Goal: Task Accomplishment & Management: Complete application form

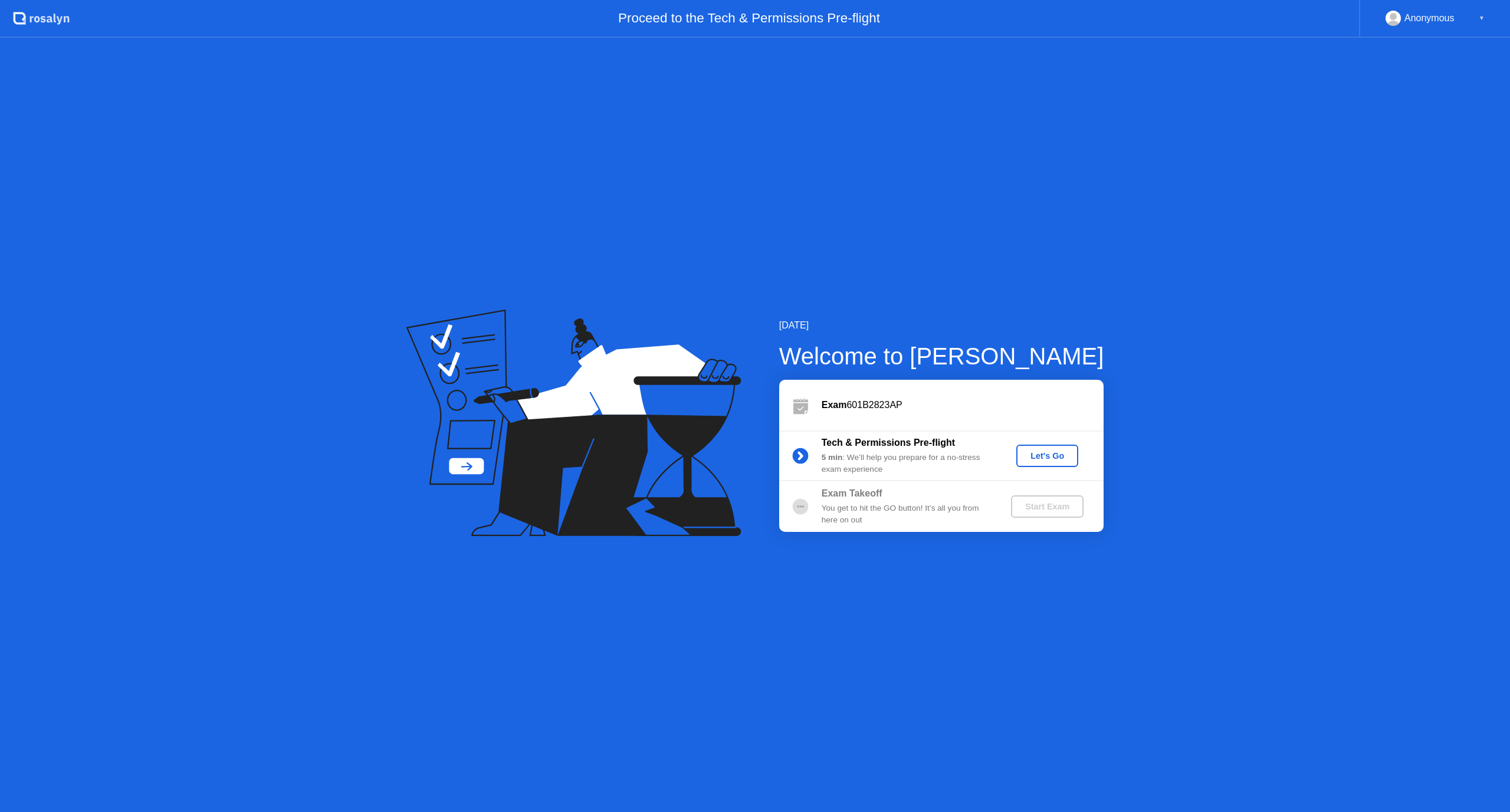
click at [1040, 451] on div "Let's Go" at bounding box center [1047, 456] width 52 height 9
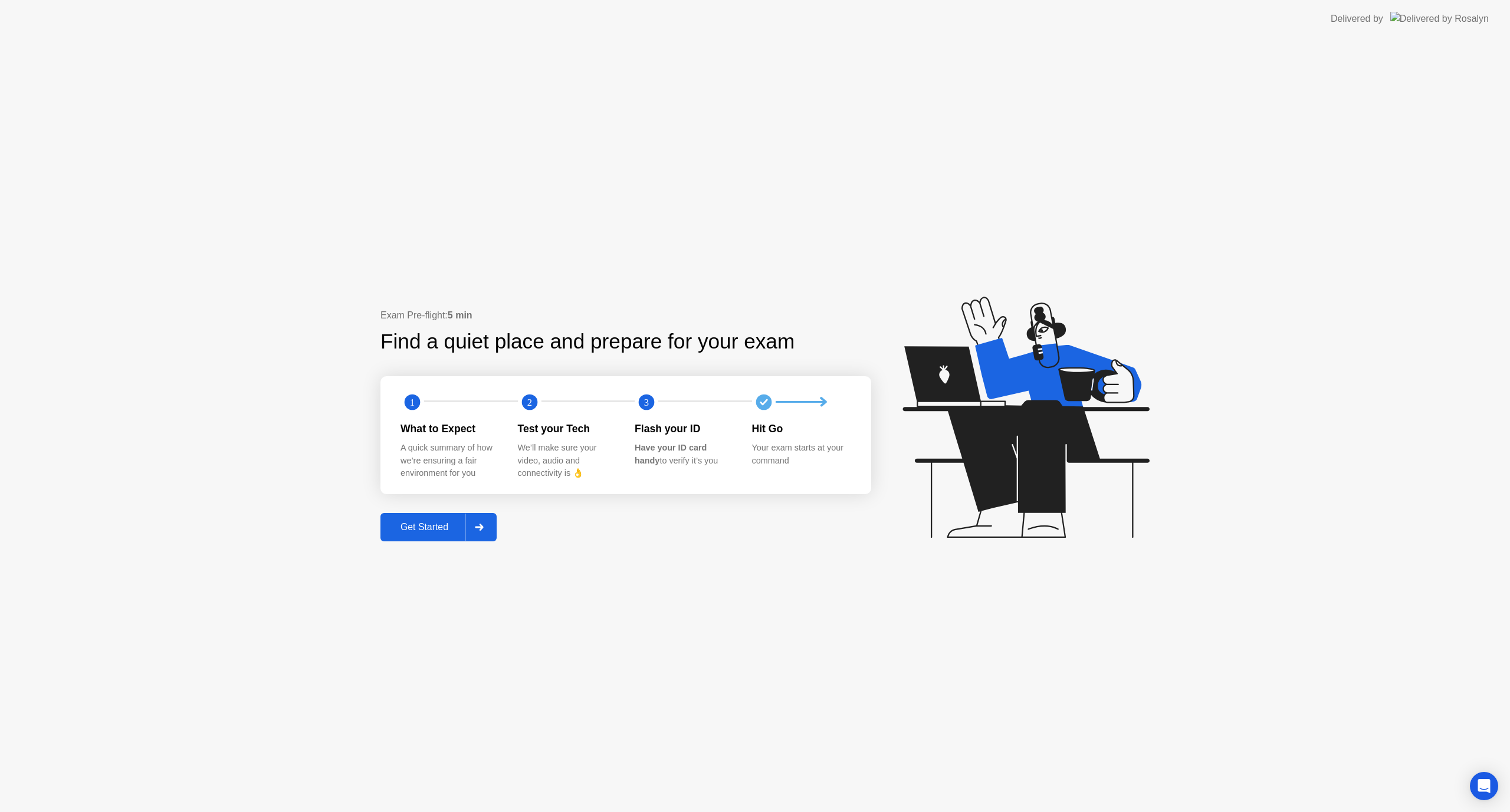
click at [445, 526] on div "Get Started" at bounding box center [424, 527] width 81 height 10
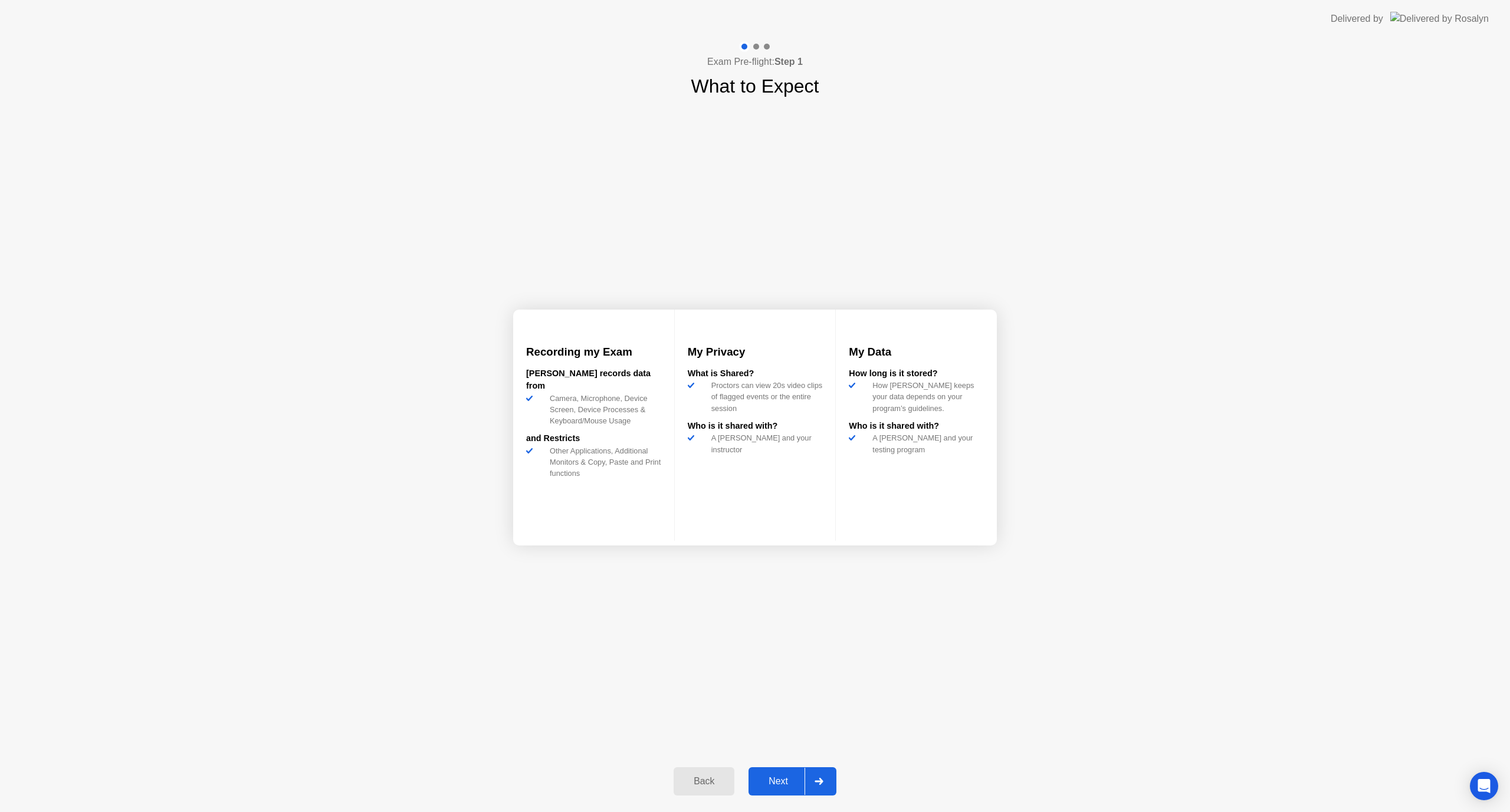
click at [791, 785] on div "Next" at bounding box center [778, 781] width 52 height 10
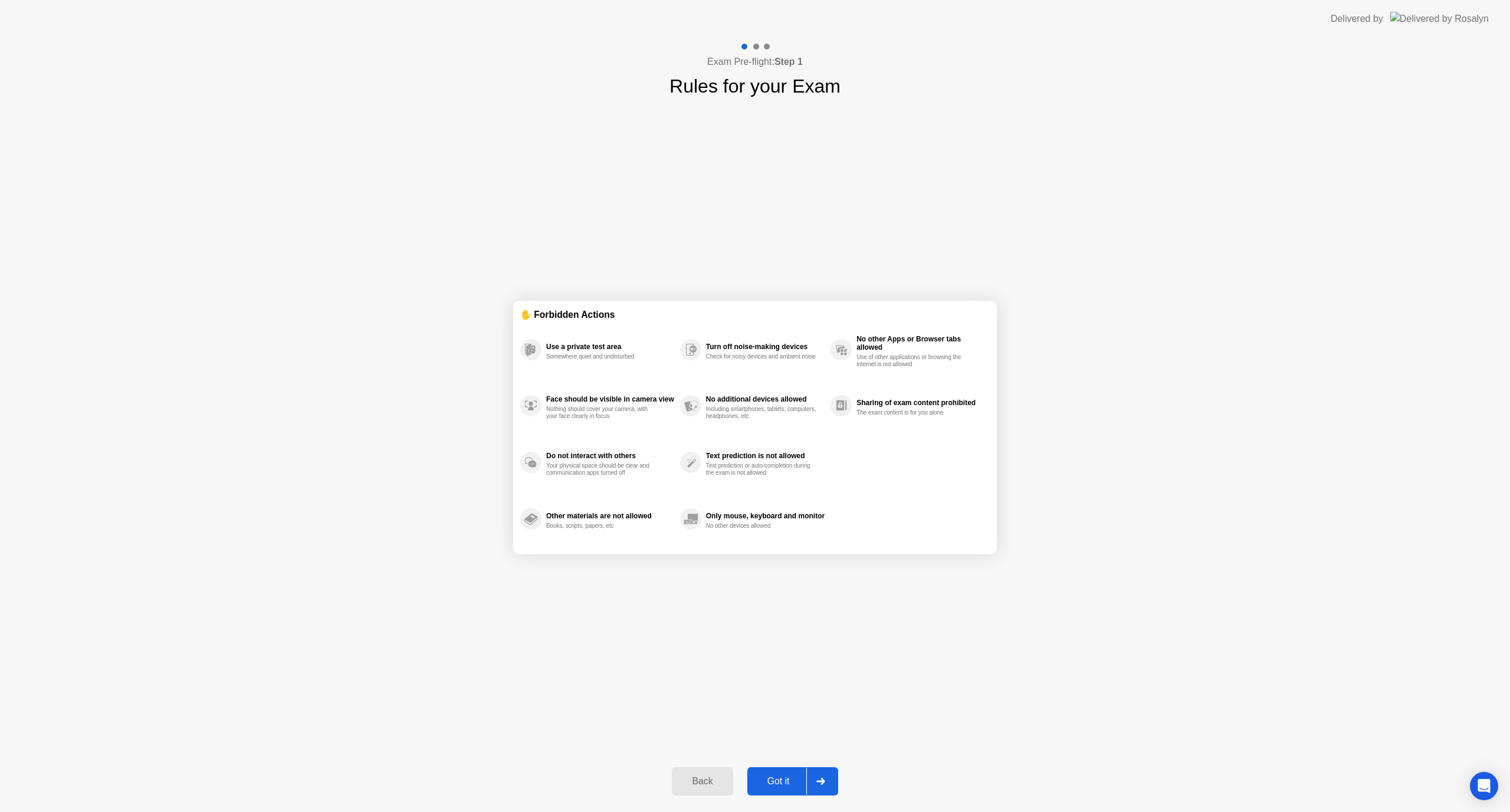
click at [787, 780] on div "Got it" at bounding box center [778, 781] width 56 height 10
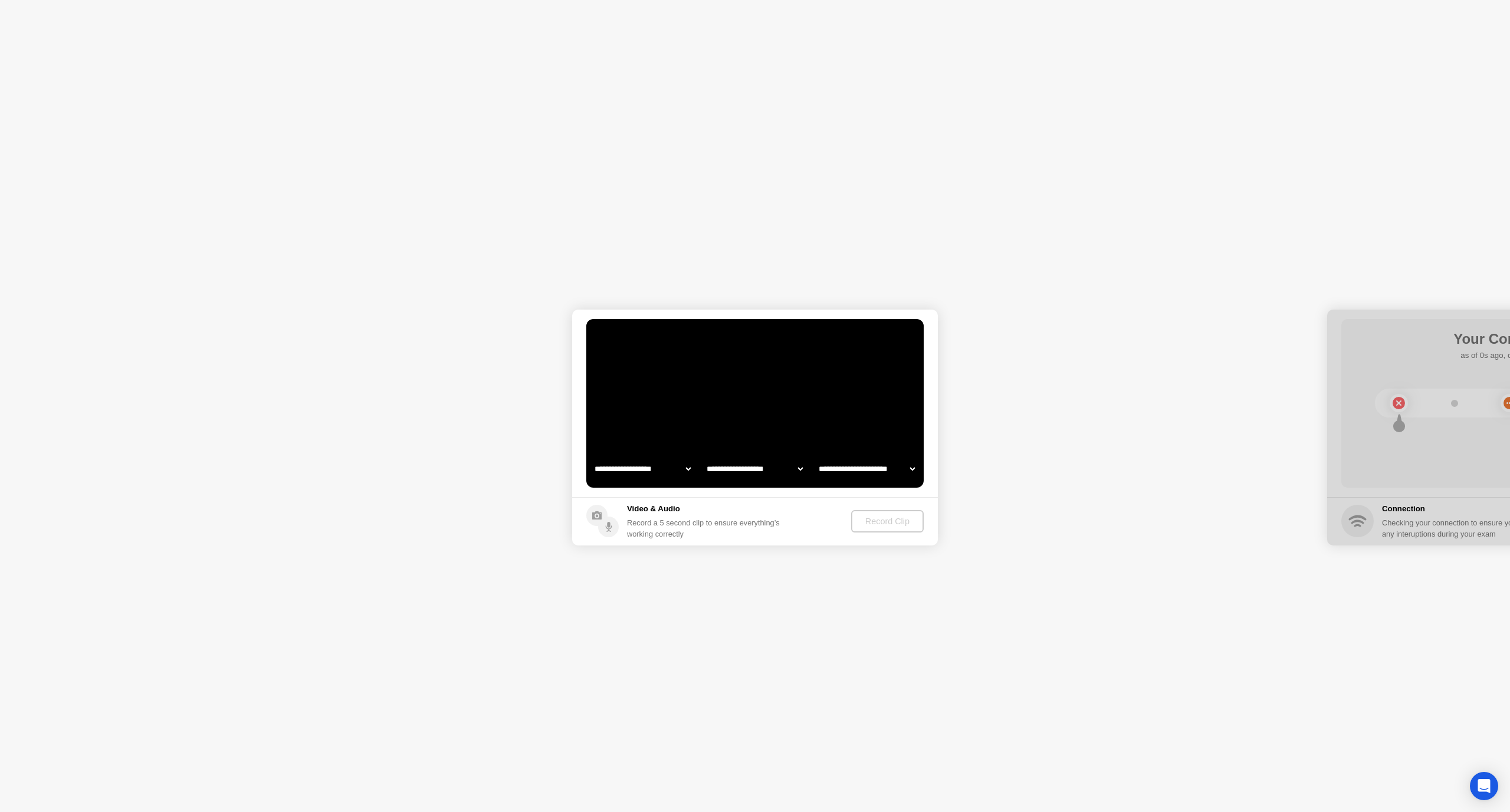
select select "**********"
select select "*******"
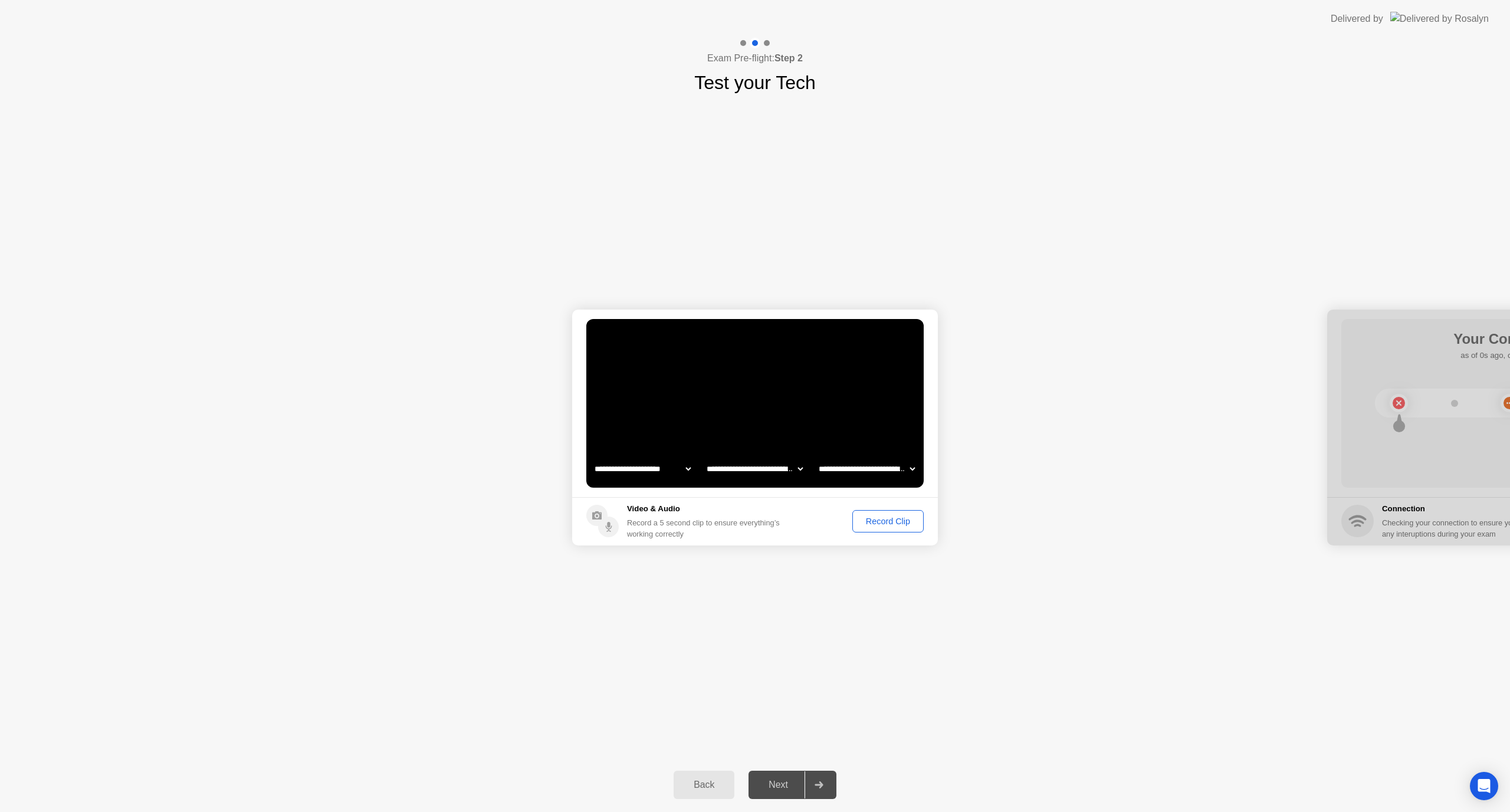
click at [780, 780] on div "Next" at bounding box center [778, 785] width 52 height 10
click at [885, 524] on div "Record Clip" at bounding box center [888, 521] width 63 height 9
click at [775, 780] on div "Next" at bounding box center [778, 785] width 52 height 10
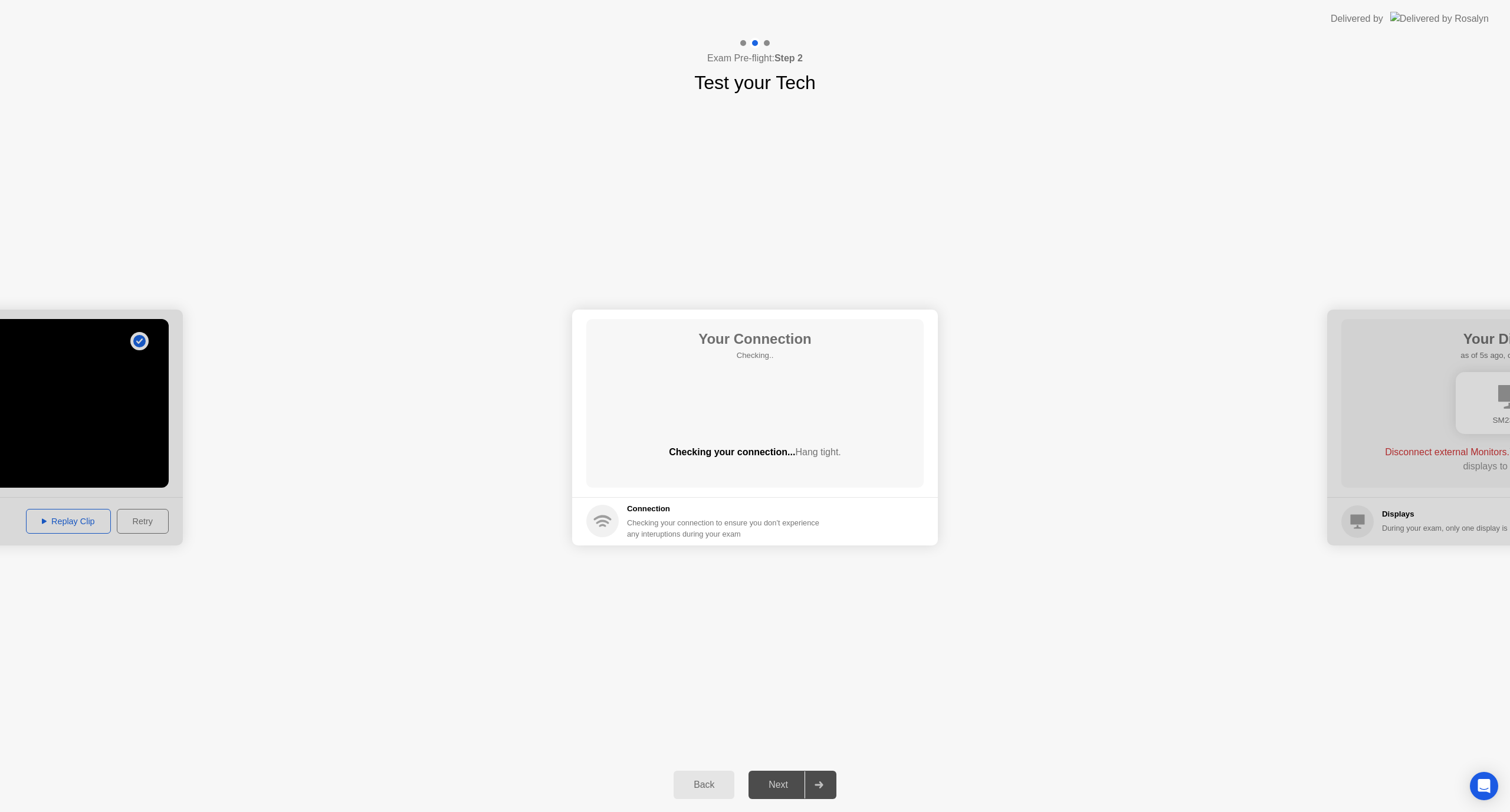
click at [776, 771] on div "Back Next" at bounding box center [755, 784] width 1510 height 54
click at [776, 783] on div "Next" at bounding box center [778, 785] width 52 height 10
click at [870, 403] on circle at bounding box center [866, 403] width 12 height 12
click at [777, 780] on div "Next" at bounding box center [778, 785] width 52 height 10
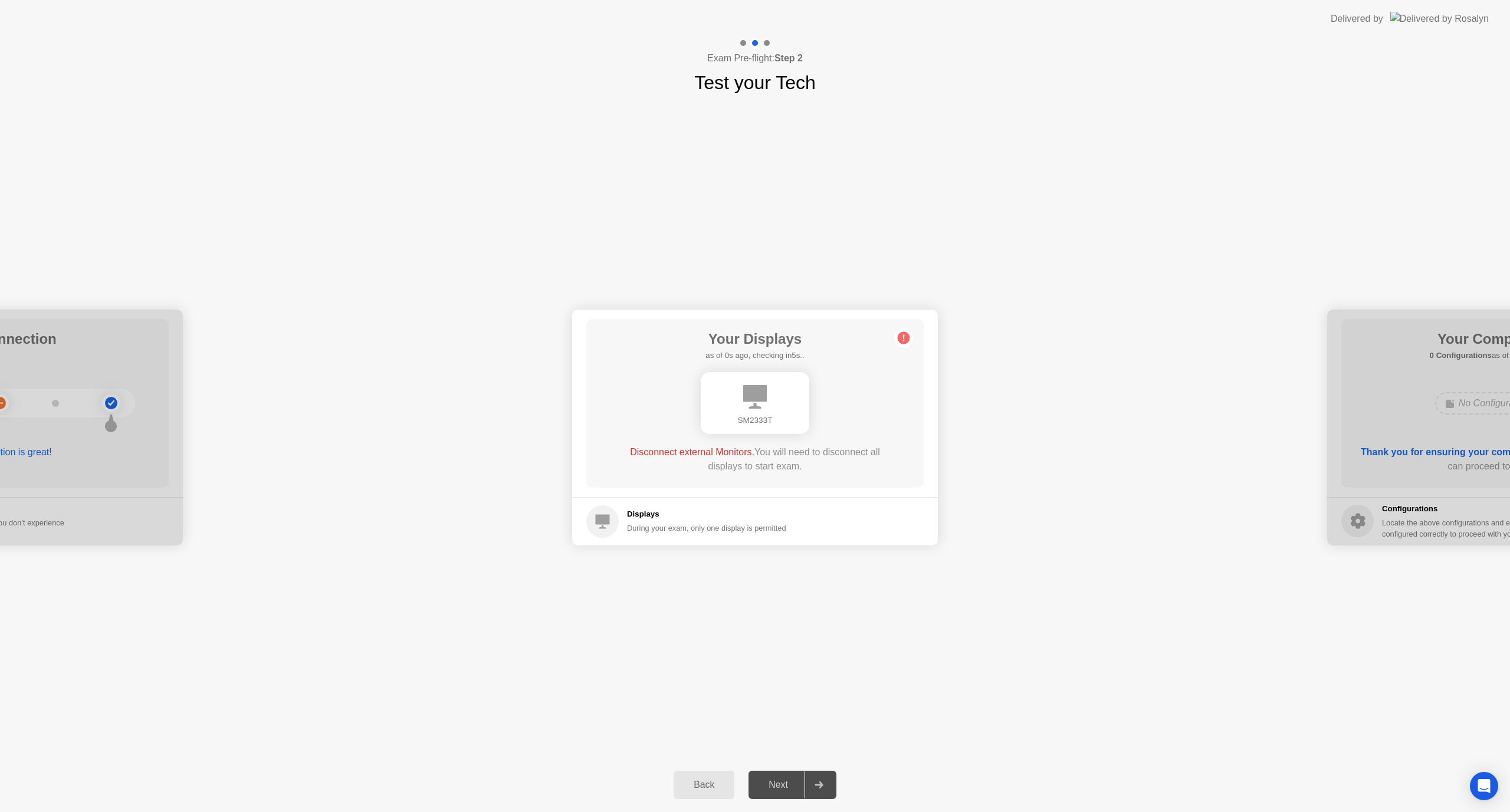
click at [765, 421] on div "SM2333T" at bounding box center [755, 421] width 90 height 12
click at [768, 423] on div "SM2333T" at bounding box center [755, 421] width 90 height 12
click at [717, 441] on div "Your Displays as of 0s ago, checking in5s.. SM2333T Disconnect external Monitor…" at bounding box center [755, 403] width 338 height 168
click at [705, 454] on span "Disconnect external Monitors." at bounding box center [693, 452] width 125 height 10
click at [720, 444] on div "Your Displays as of 0s ago, checking in5s.. SM2333T Disconnect external Monitor…" at bounding box center [755, 403] width 338 height 168
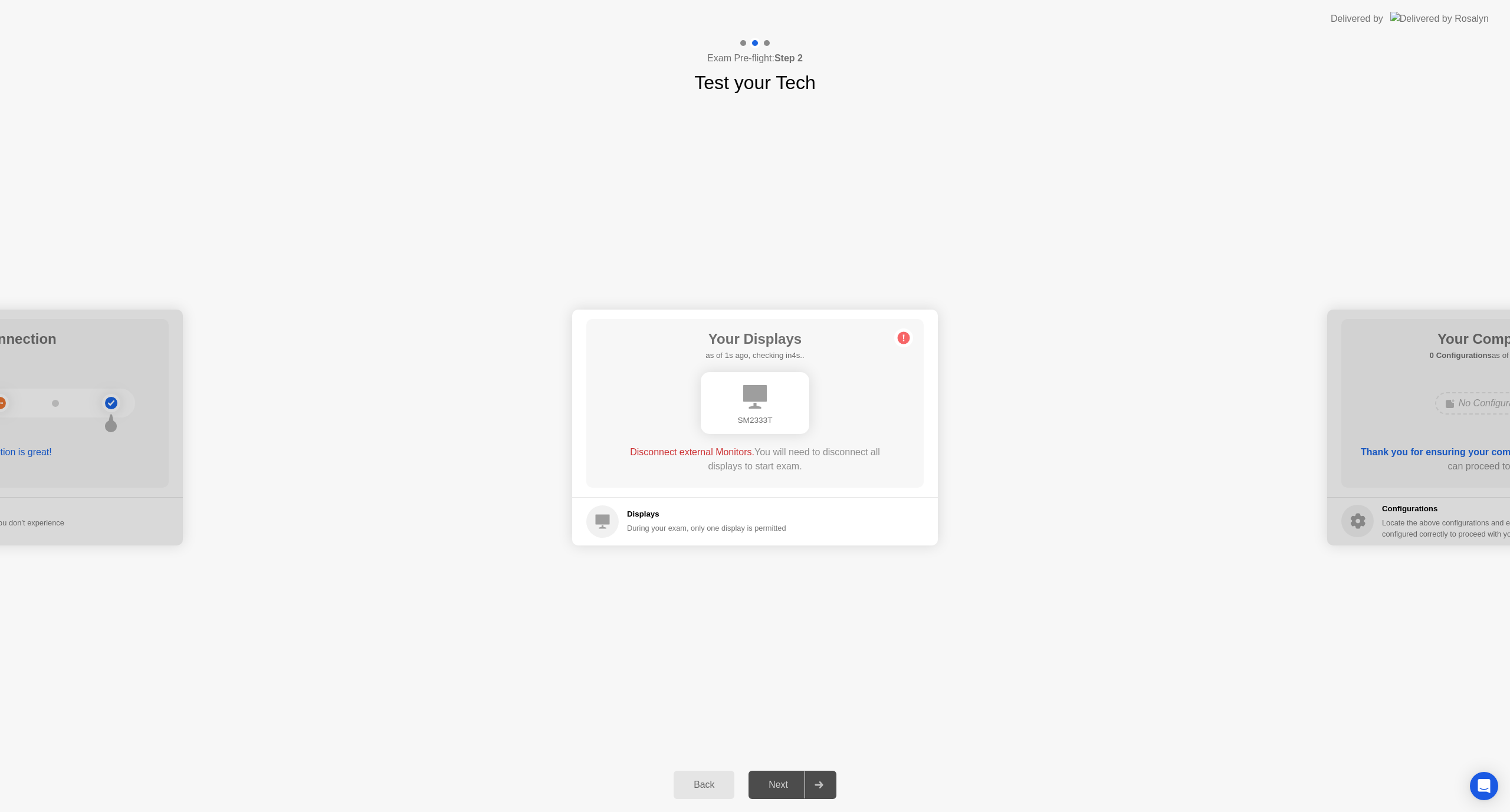
click at [915, 333] on div "Your Displays as of 1s ago, checking in4s.. SM2333T Disconnect external Monitor…" at bounding box center [755, 403] width 338 height 168
click at [903, 334] on circle at bounding box center [904, 338] width 12 height 12
click at [903, 335] on circle at bounding box center [904, 338] width 12 height 12
drag, startPoint x: 903, startPoint y: 335, endPoint x: 856, endPoint y: 375, distance: 61.7
click at [903, 336] on circle at bounding box center [904, 338] width 12 height 12
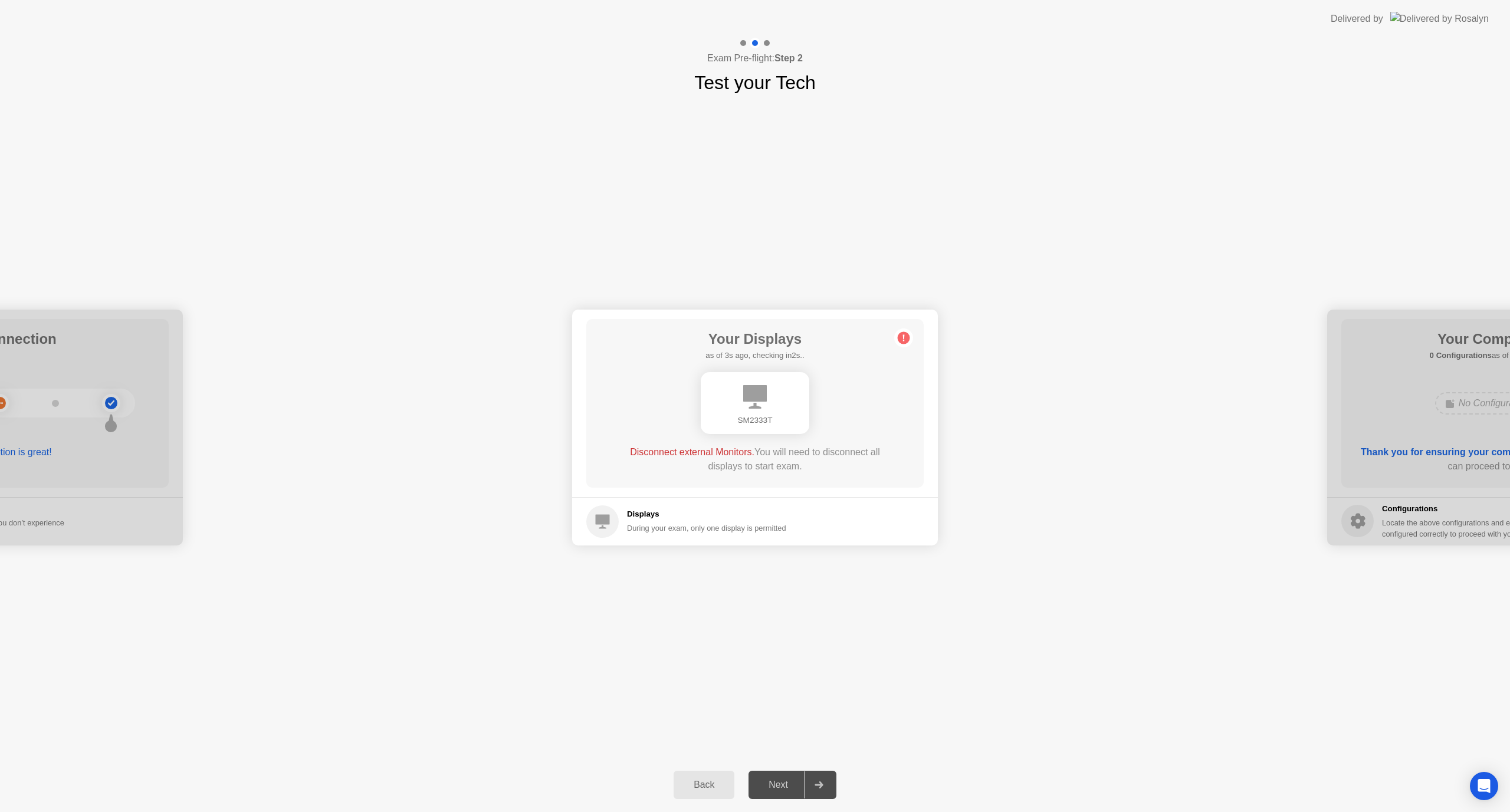
click at [775, 431] on div "SM2333T" at bounding box center [755, 403] width 109 height 62
click at [695, 785] on div "Back" at bounding box center [704, 785] width 54 height 10
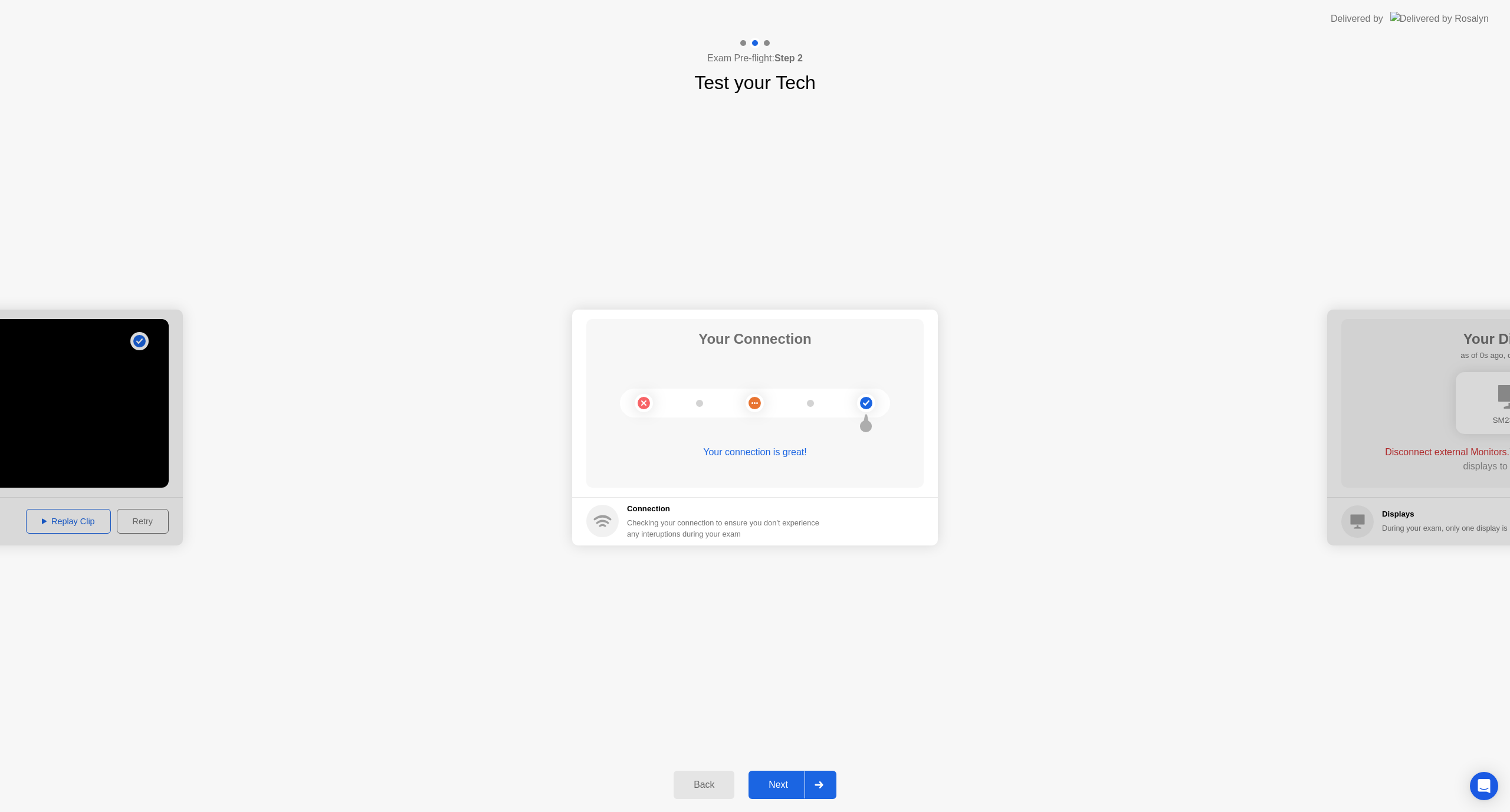
click at [784, 783] on div "Next" at bounding box center [778, 785] width 52 height 10
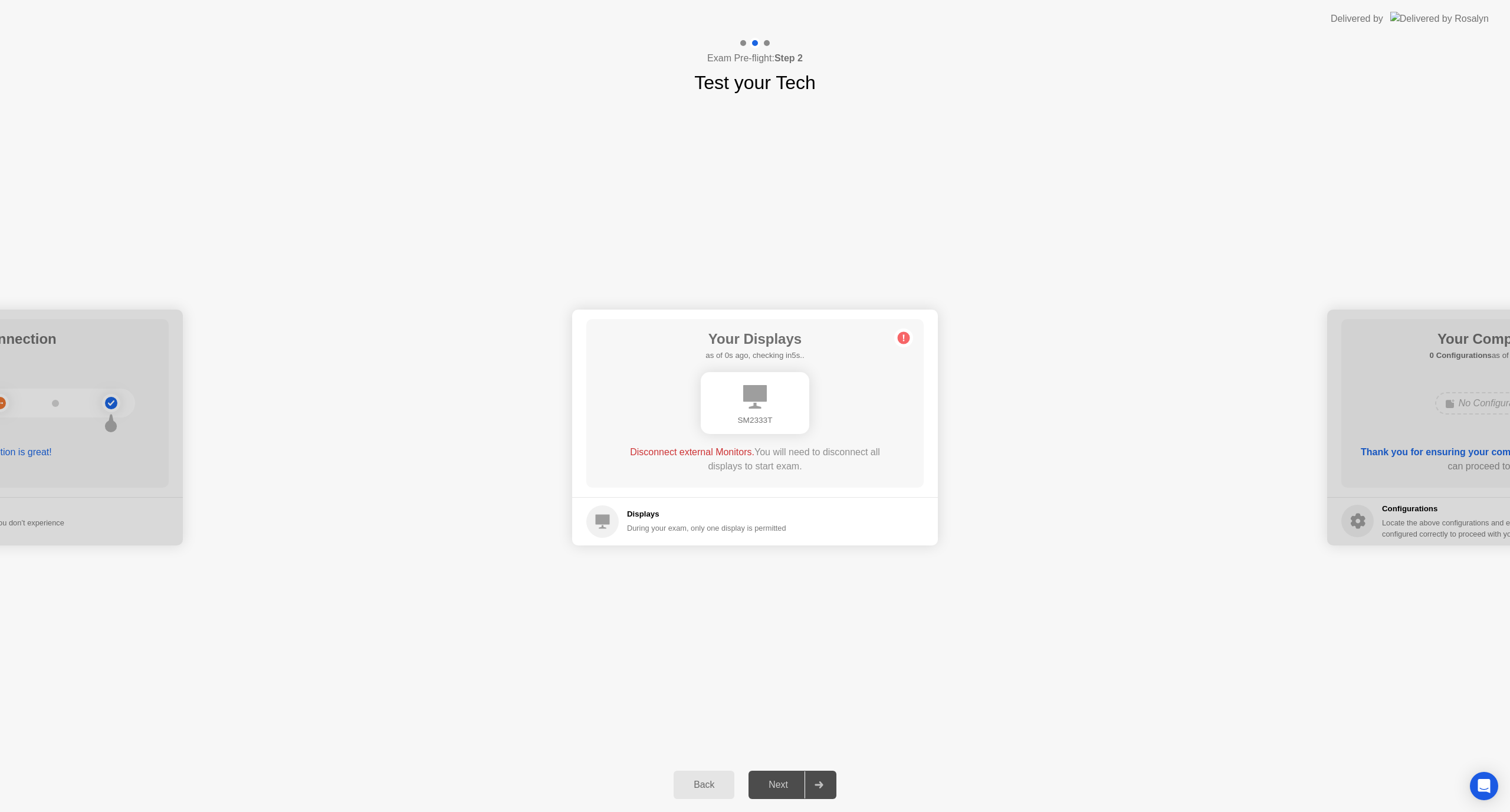
click at [794, 790] on div "Next" at bounding box center [778, 785] width 52 height 10
drag, startPoint x: 790, startPoint y: 790, endPoint x: 785, endPoint y: 668, distance: 122.1
click at [789, 789] on div "Next" at bounding box center [778, 785] width 52 height 10
click at [905, 344] on circle at bounding box center [904, 338] width 12 height 12
click at [905, 333] on circle at bounding box center [904, 338] width 12 height 12
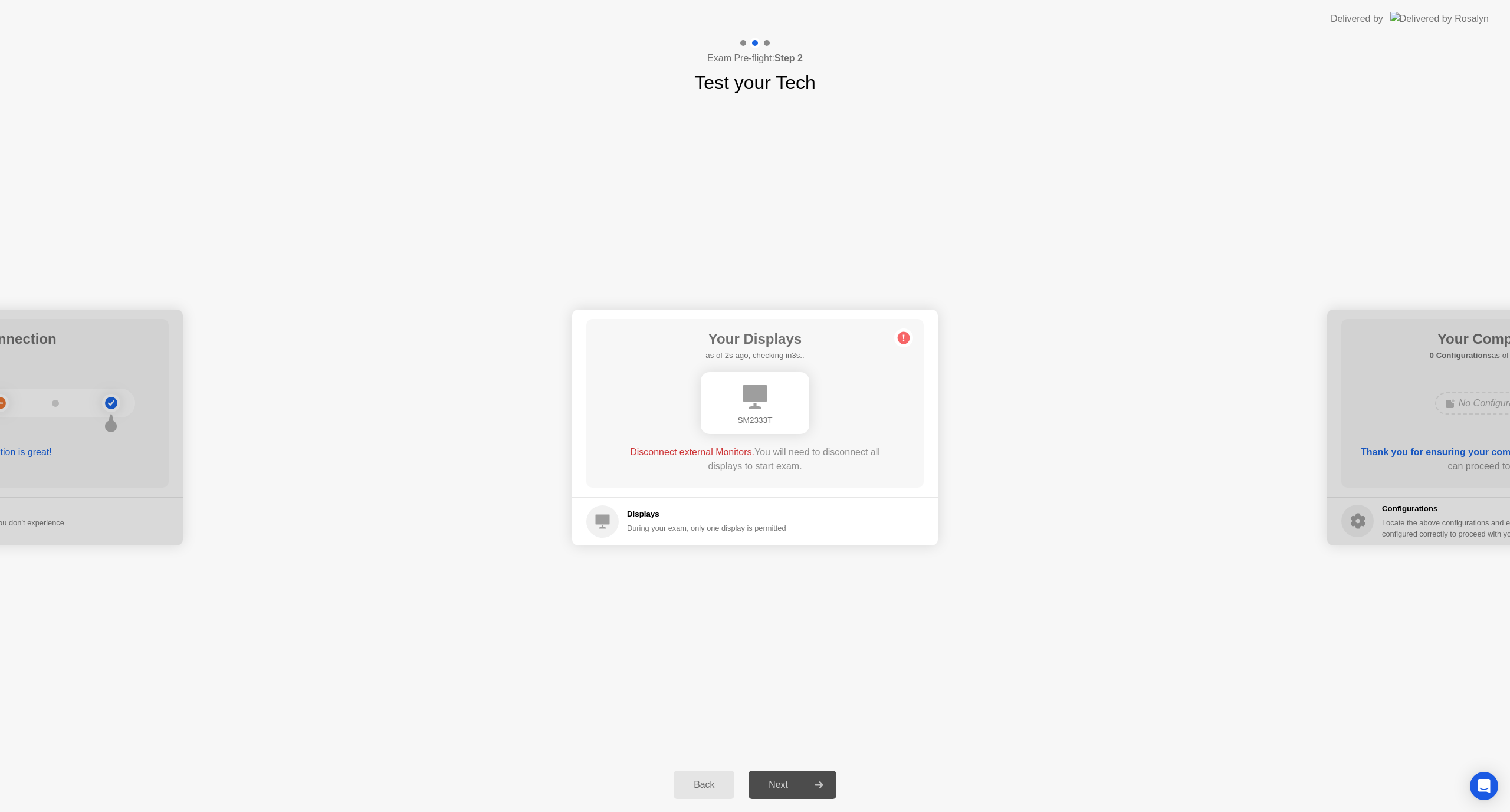
click at [905, 333] on circle at bounding box center [904, 338] width 12 height 12
drag, startPoint x: 724, startPoint y: 351, endPoint x: 804, endPoint y: 361, distance: 80.6
click at [804, 361] on h5 "as of 4s ago, checking in1s.." at bounding box center [754, 356] width 98 height 12
drag, startPoint x: 610, startPoint y: 447, endPoint x: 752, endPoint y: 450, distance: 142.0
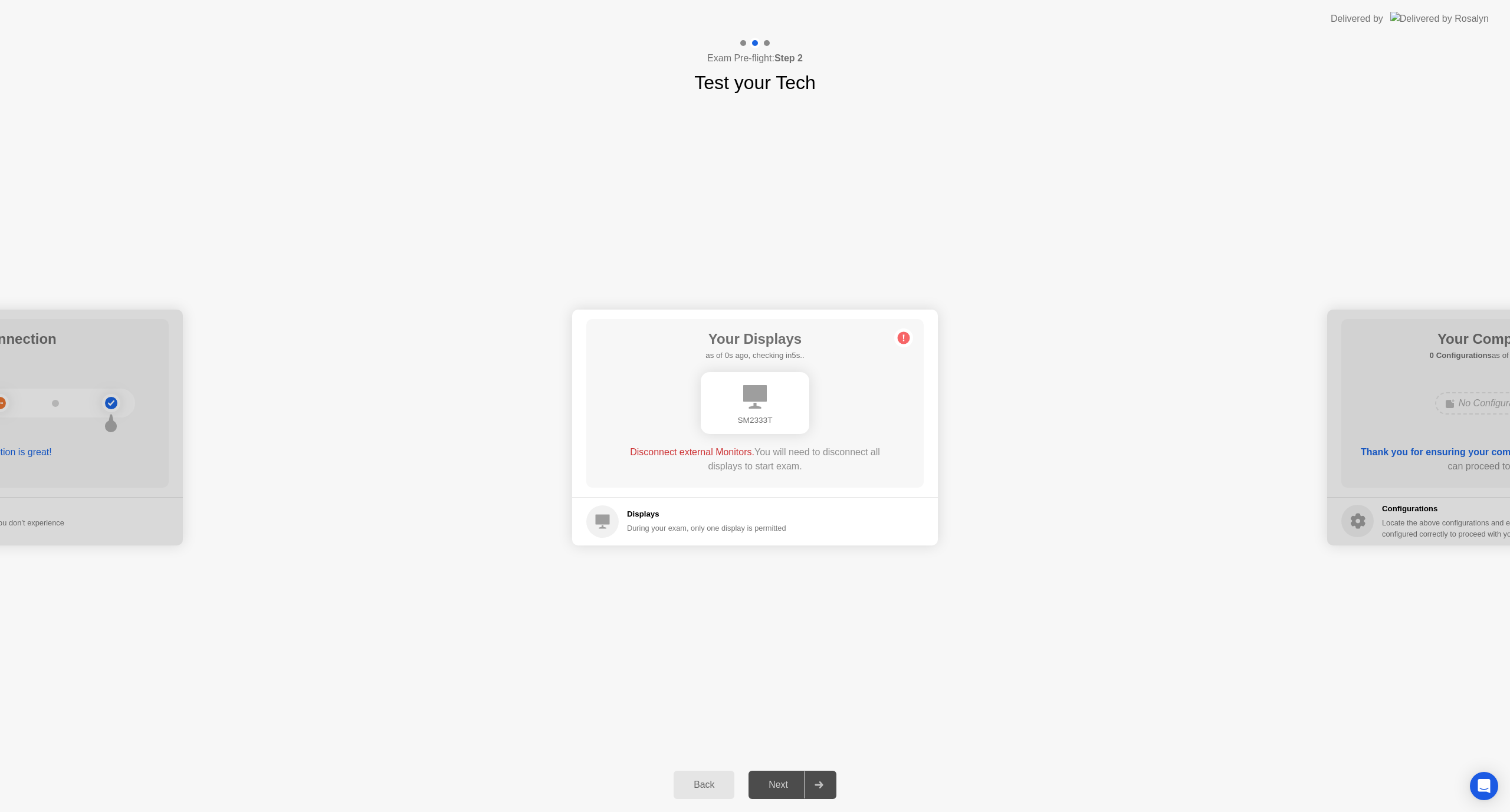
click at [752, 450] on div "Your Displays as of 0s ago, checking in5s.. SM2333T Disconnect external Monitor…" at bounding box center [755, 403] width 338 height 168
click at [734, 474] on div "Disconnect external Monitors. You will need to disconnect all displays to start…" at bounding box center [755, 462] width 270 height 33
click at [906, 344] on main "Your Displays as of 2s ago, checking in3s.. SM2333T Disconnect external Monitor…" at bounding box center [755, 403] width 366 height 187
click at [900, 336] on circle at bounding box center [904, 338] width 12 height 12
click at [775, 774] on div "**********" at bounding box center [755, 425] width 1510 height 774
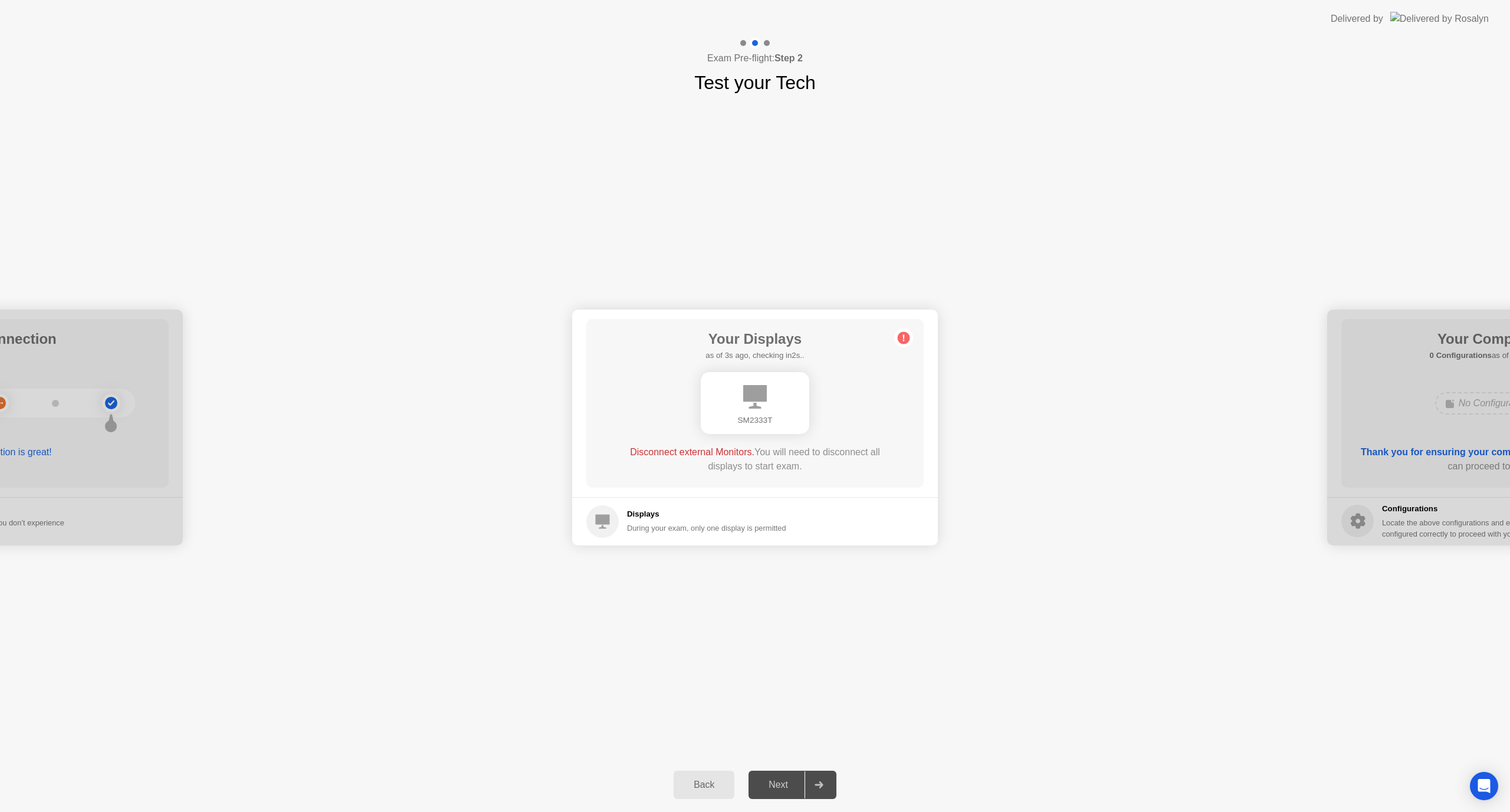
click at [772, 781] on div "Next" at bounding box center [778, 785] width 52 height 10
click at [782, 437] on div "SM2333T" at bounding box center [755, 403] width 270 height 71
click at [767, 403] on div "SM2333T" at bounding box center [755, 403] width 109 height 62
drag, startPoint x: 705, startPoint y: 331, endPoint x: 793, endPoint y: 338, distance: 88.3
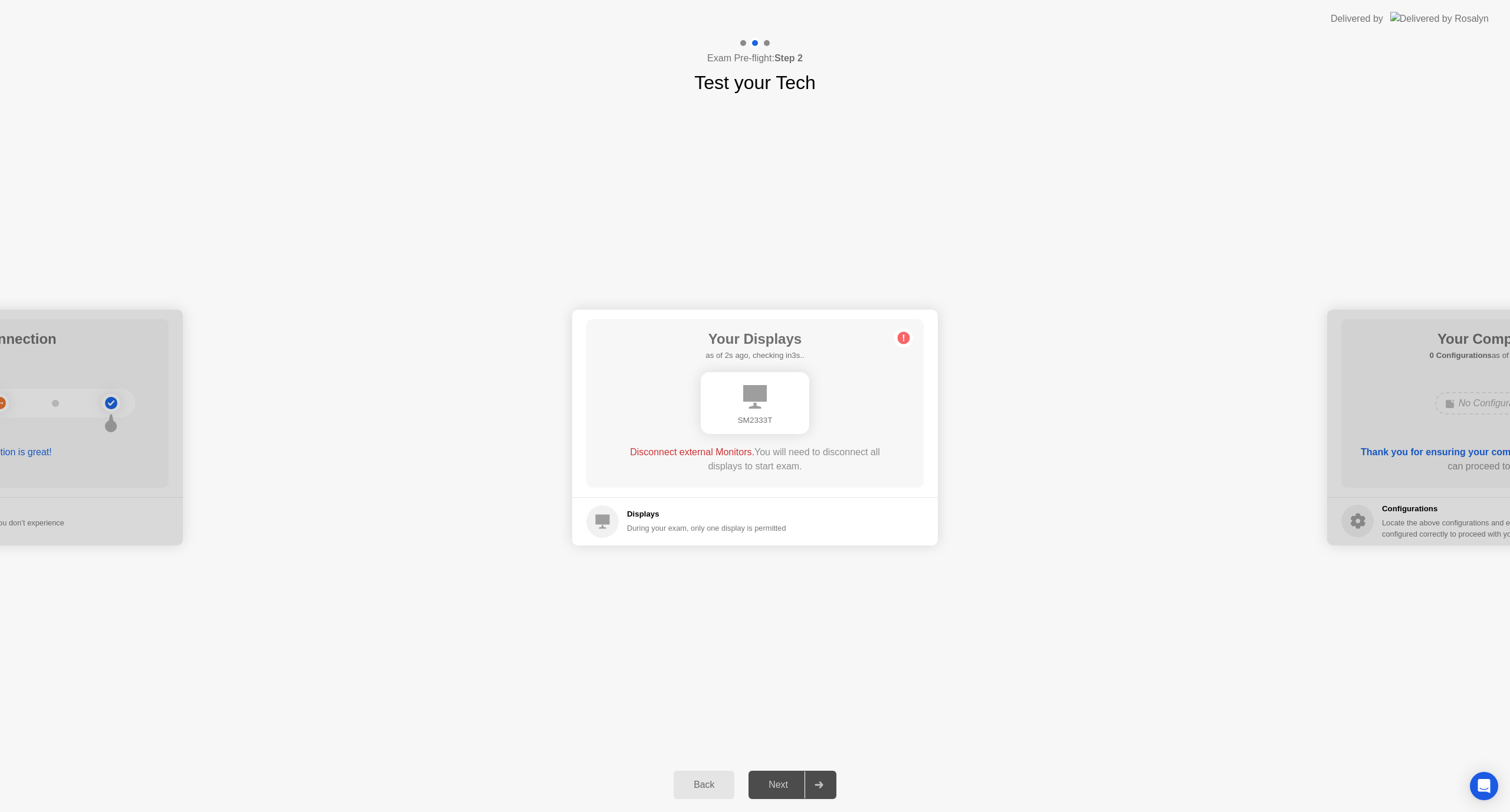
click at [793, 338] on h1 "Your Displays" at bounding box center [754, 338] width 98 height 21
click at [920, 347] on div "Your Displays as of 2s ago, checking in3s.. SM2333T Disconnect external Monitor…" at bounding box center [755, 403] width 338 height 168
click at [913, 341] on div "Your Displays as of 2s ago, checking in3s.. SM2333T Disconnect external Monitor…" at bounding box center [755, 403] width 338 height 168
click at [913, 340] on div "Your Displays as of 2s ago, checking in3s.. SM2333T Disconnect external Monitor…" at bounding box center [755, 403] width 338 height 168
click at [586, 533] on footer "Displays During your exam, only one display is permitted" at bounding box center [755, 521] width 366 height 49
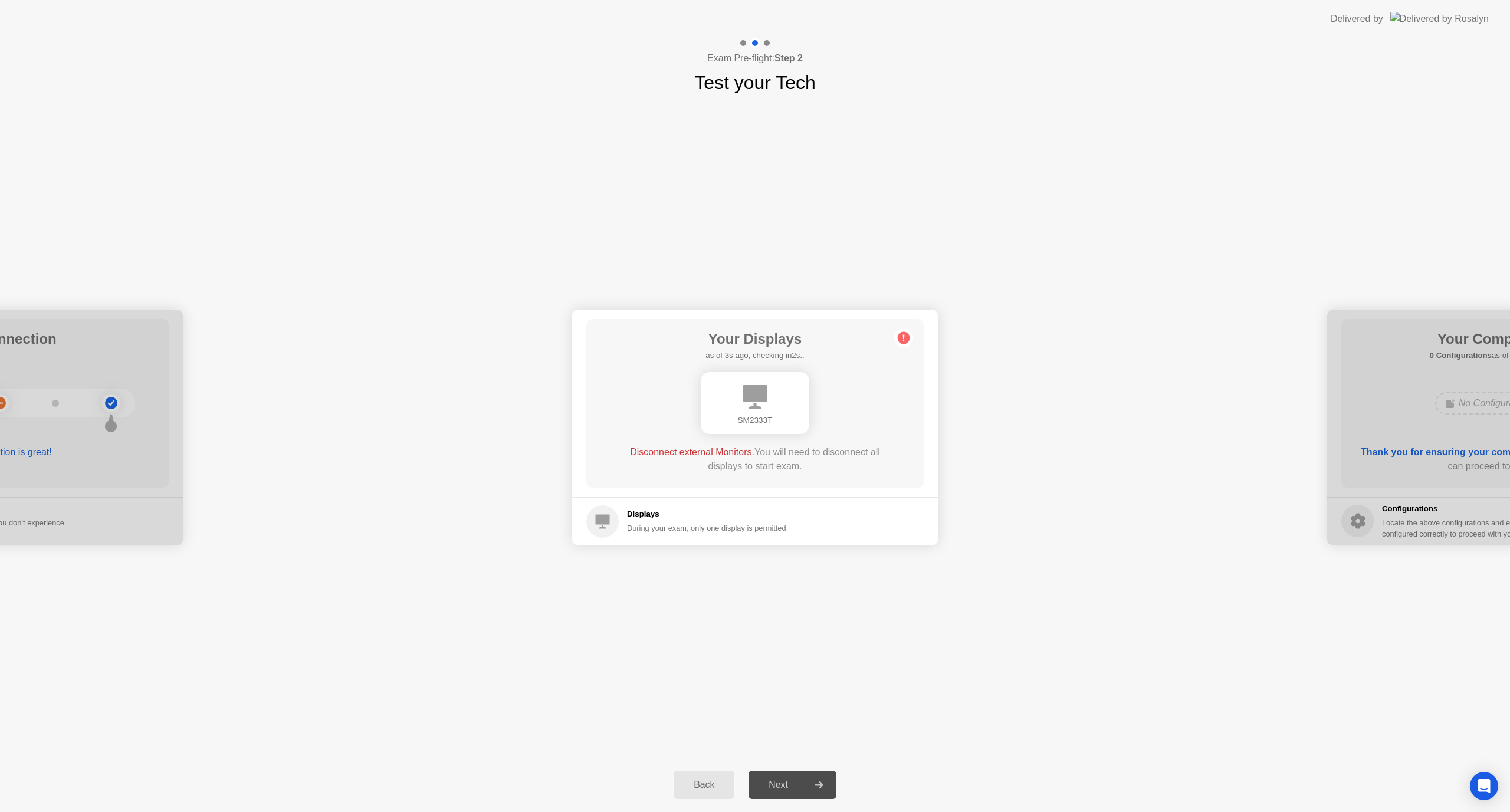
click at [608, 515] on icon at bounding box center [603, 521] width 15 height 15
click at [794, 790] on div "Next" at bounding box center [778, 785] width 52 height 10
click at [830, 780] on div at bounding box center [818, 785] width 28 height 27
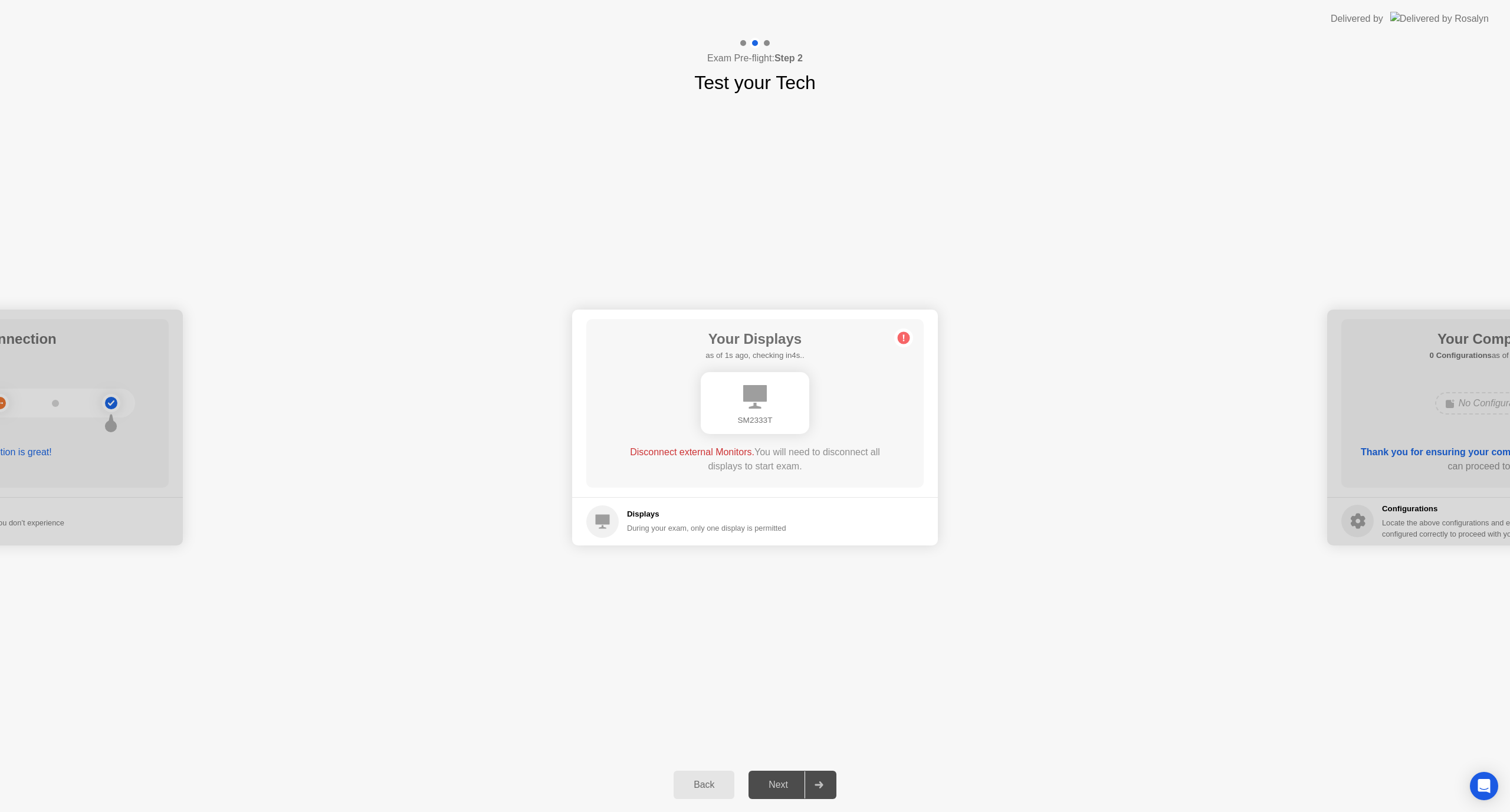
click at [901, 340] on circle at bounding box center [904, 338] width 12 height 12
click at [1482, 782] on icon "Open Intercom Messenger" at bounding box center [1483, 786] width 14 height 15
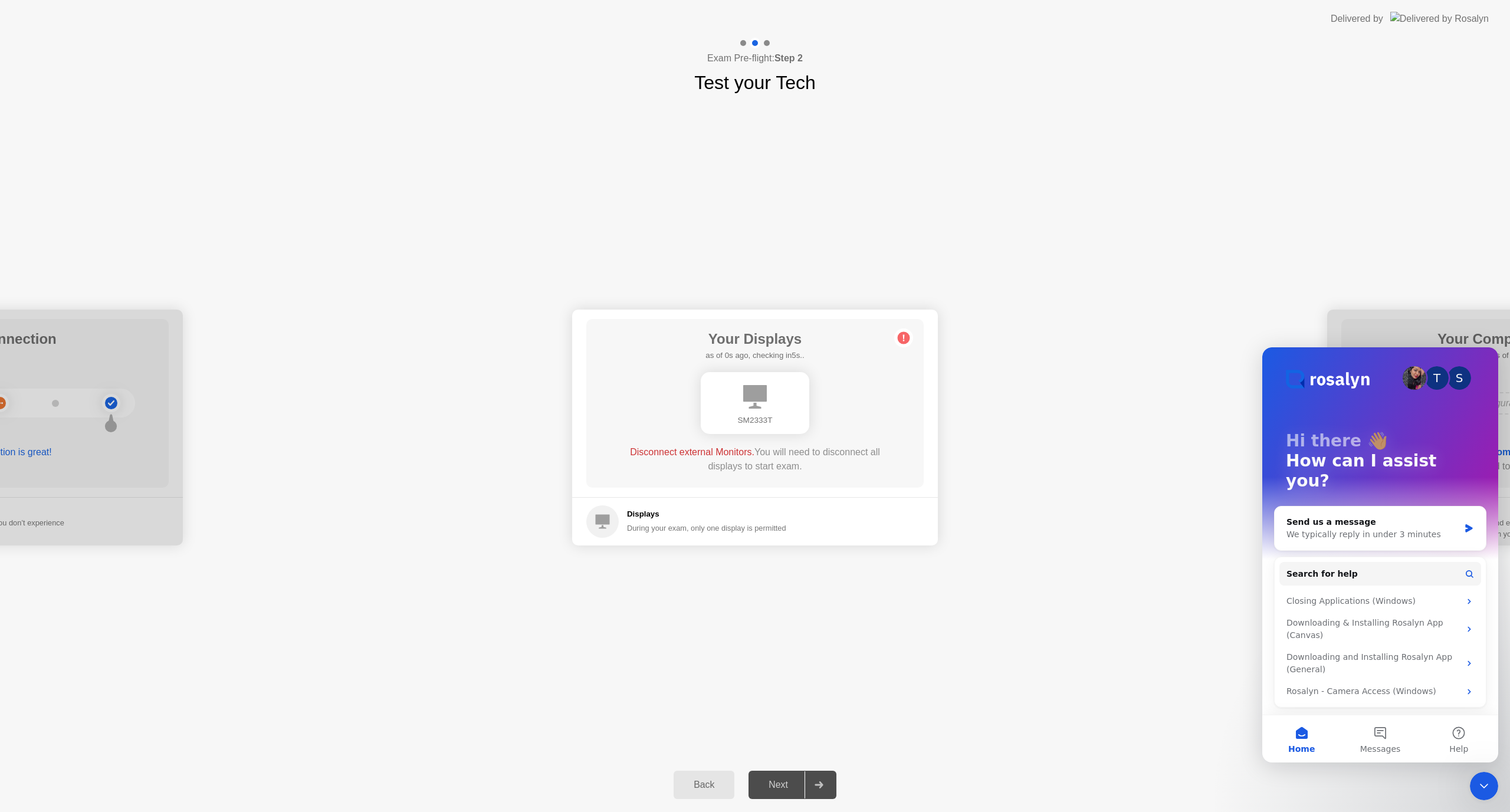
click at [1161, 642] on div "**********" at bounding box center [755, 427] width 1510 height 661
click at [1484, 788] on icon "Close Intercom Messenger" at bounding box center [1483, 786] width 15 height 15
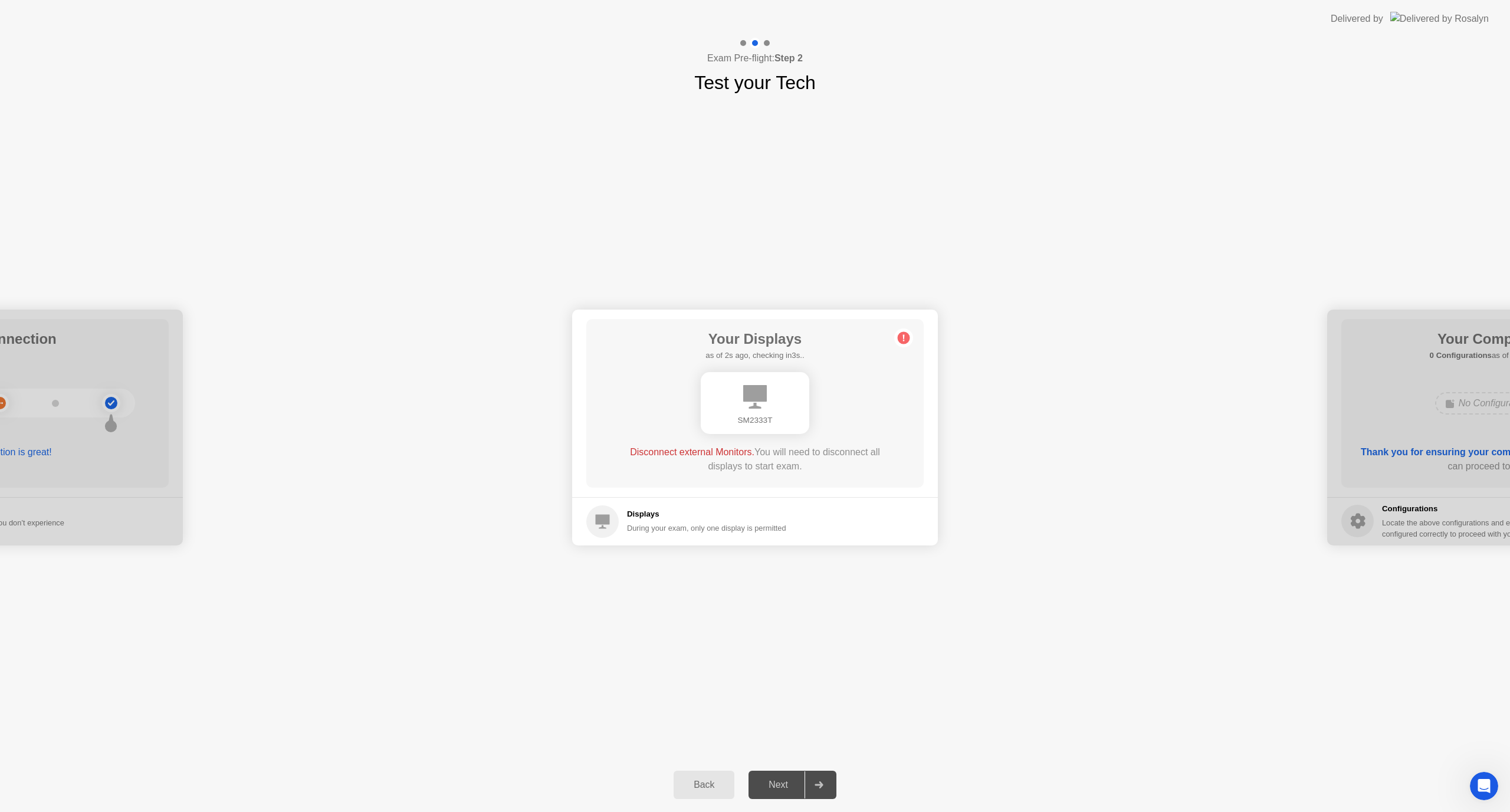
click at [1429, 488] on div at bounding box center [1510, 427] width 366 height 236
drag, startPoint x: 765, startPoint y: 444, endPoint x: 695, endPoint y: 454, distance: 70.7
click at [764, 445] on div "Disconnect external Monitors. You will need to disconnect all displays to start…" at bounding box center [755, 459] width 270 height 28
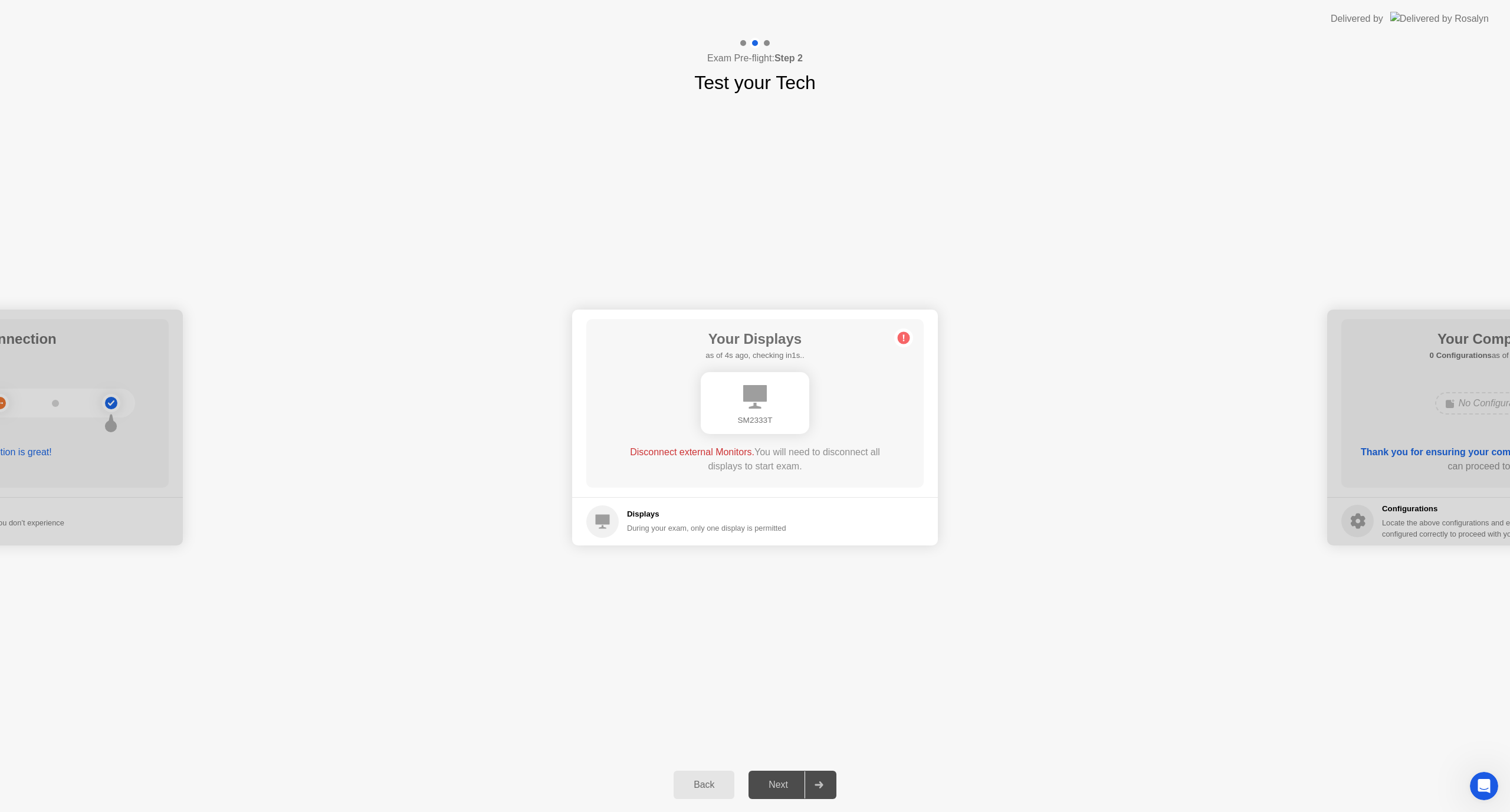
drag, startPoint x: 661, startPoint y: 446, endPoint x: 634, endPoint y: 444, distance: 27.1
click at [634, 444] on div "Your Displays as of 4s ago, checking in1s.. SM2333T Disconnect external Monitor…" at bounding box center [755, 403] width 338 height 168
drag, startPoint x: 623, startPoint y: 446, endPoint x: 789, endPoint y: 467, distance: 167.3
click at [788, 467] on div "Disconnect external Monitors. You will need to disconnect all displays to start…" at bounding box center [755, 459] width 270 height 28
drag, startPoint x: 797, startPoint y: 467, endPoint x: 722, endPoint y: 450, distance: 76.9
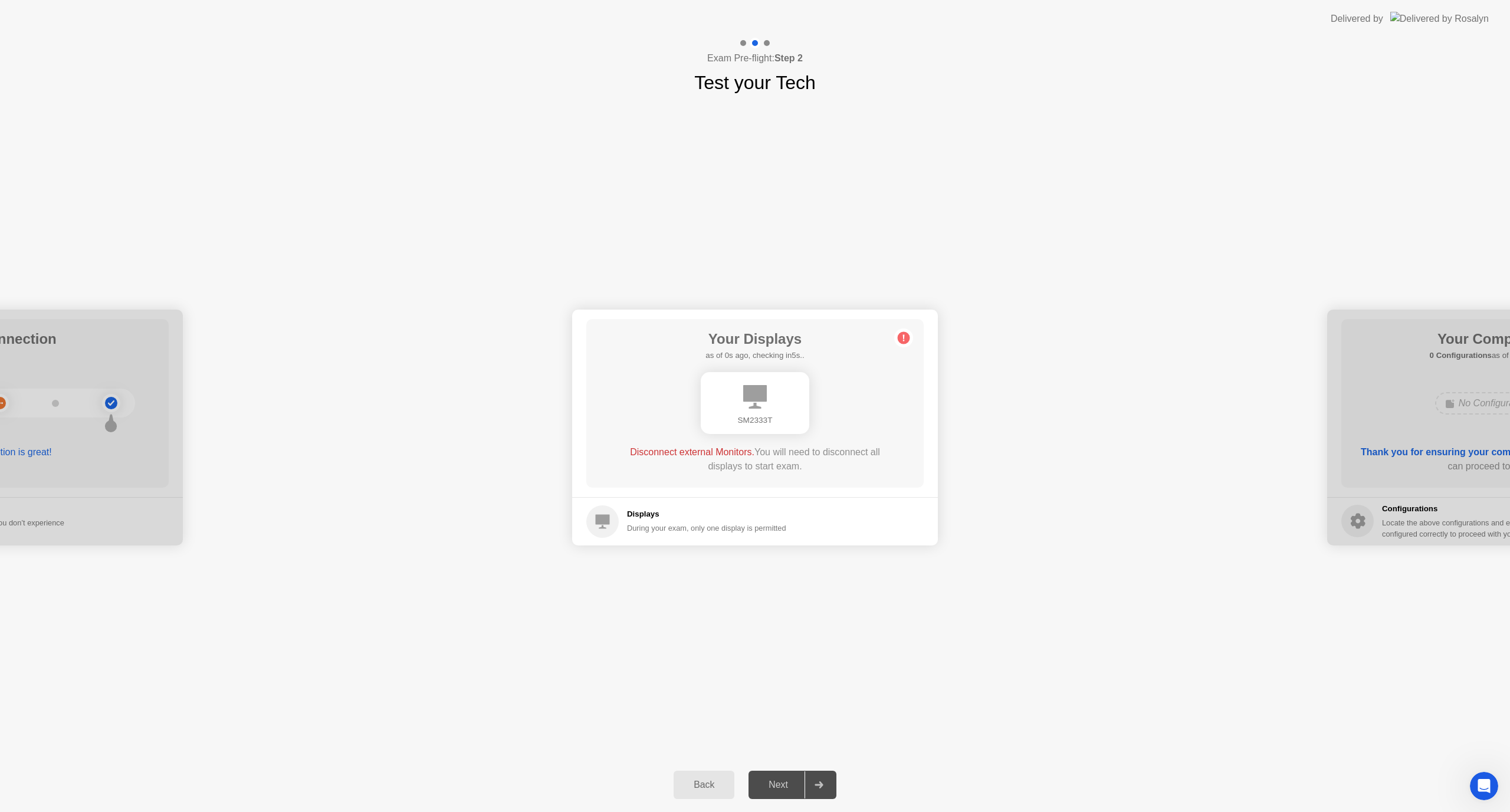
click at [722, 450] on div "Disconnect external Monitors. You will need to disconnect all displays to start…" at bounding box center [755, 459] width 270 height 28
click at [794, 415] on div "SM2333T" at bounding box center [755, 421] width 90 height 12
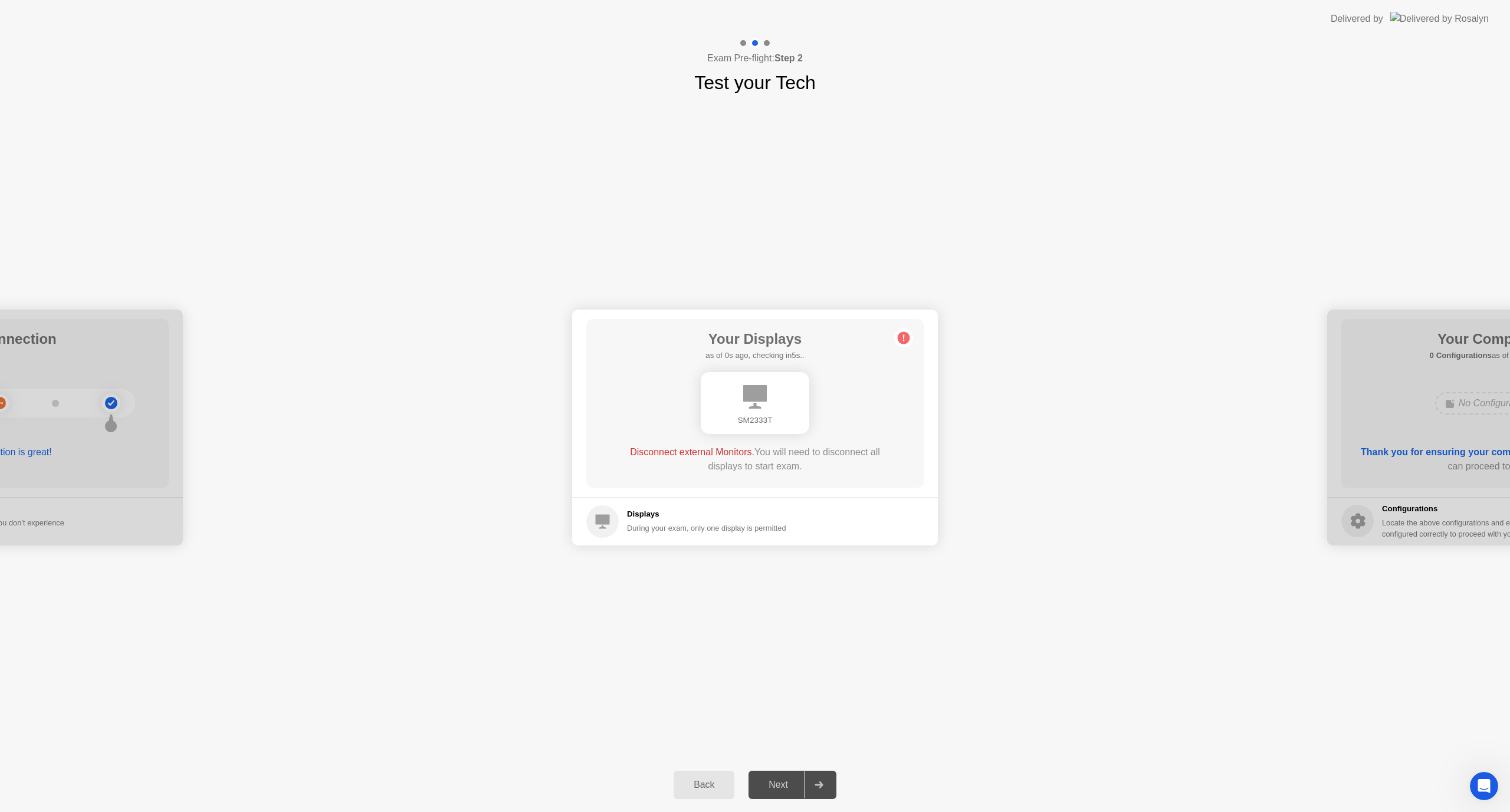
click at [794, 415] on div "SM2333T" at bounding box center [755, 421] width 90 height 12
click at [795, 786] on div "Next" at bounding box center [778, 785] width 52 height 10
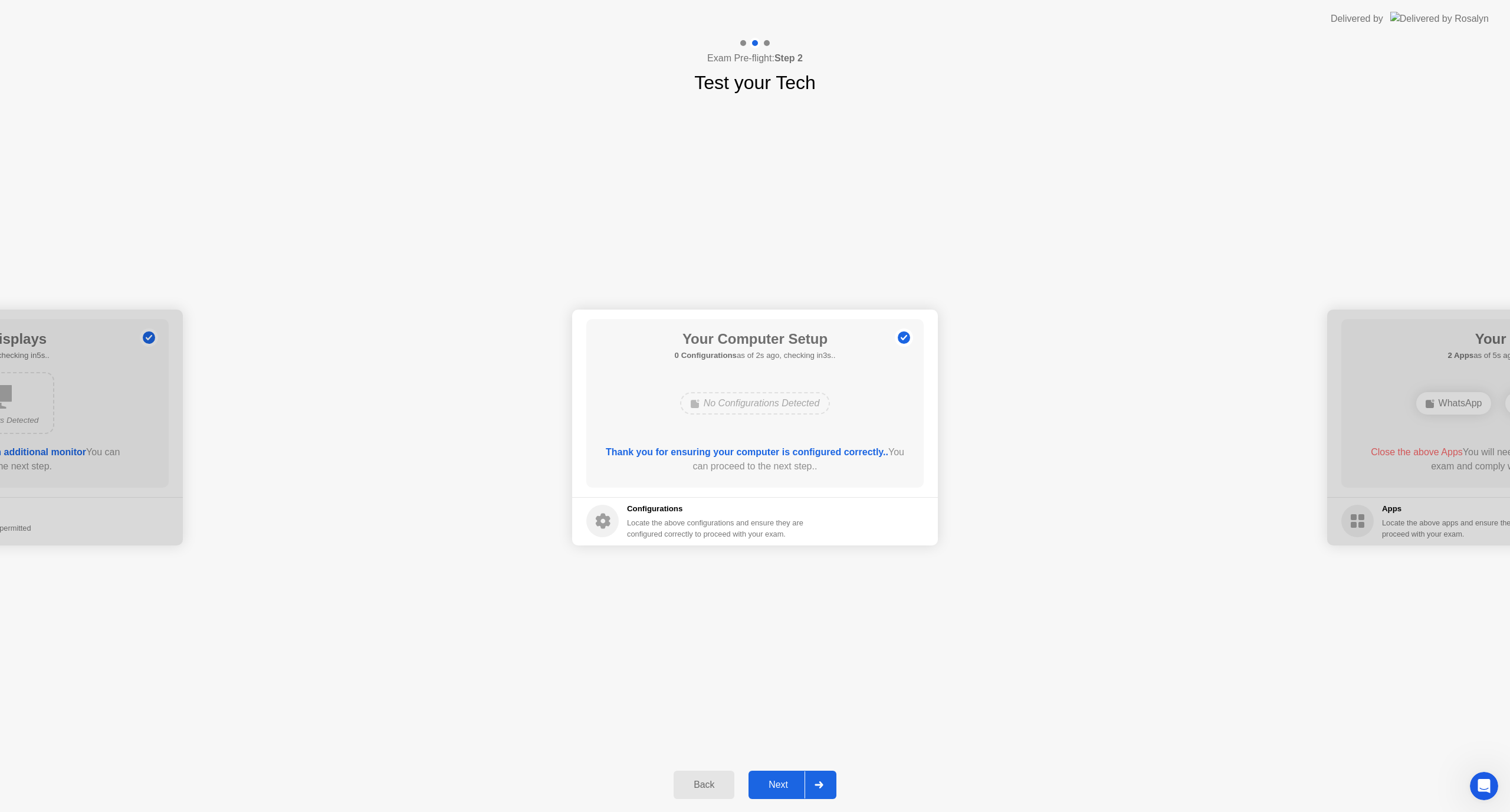
click at [776, 788] on div "Next" at bounding box center [778, 785] width 52 height 10
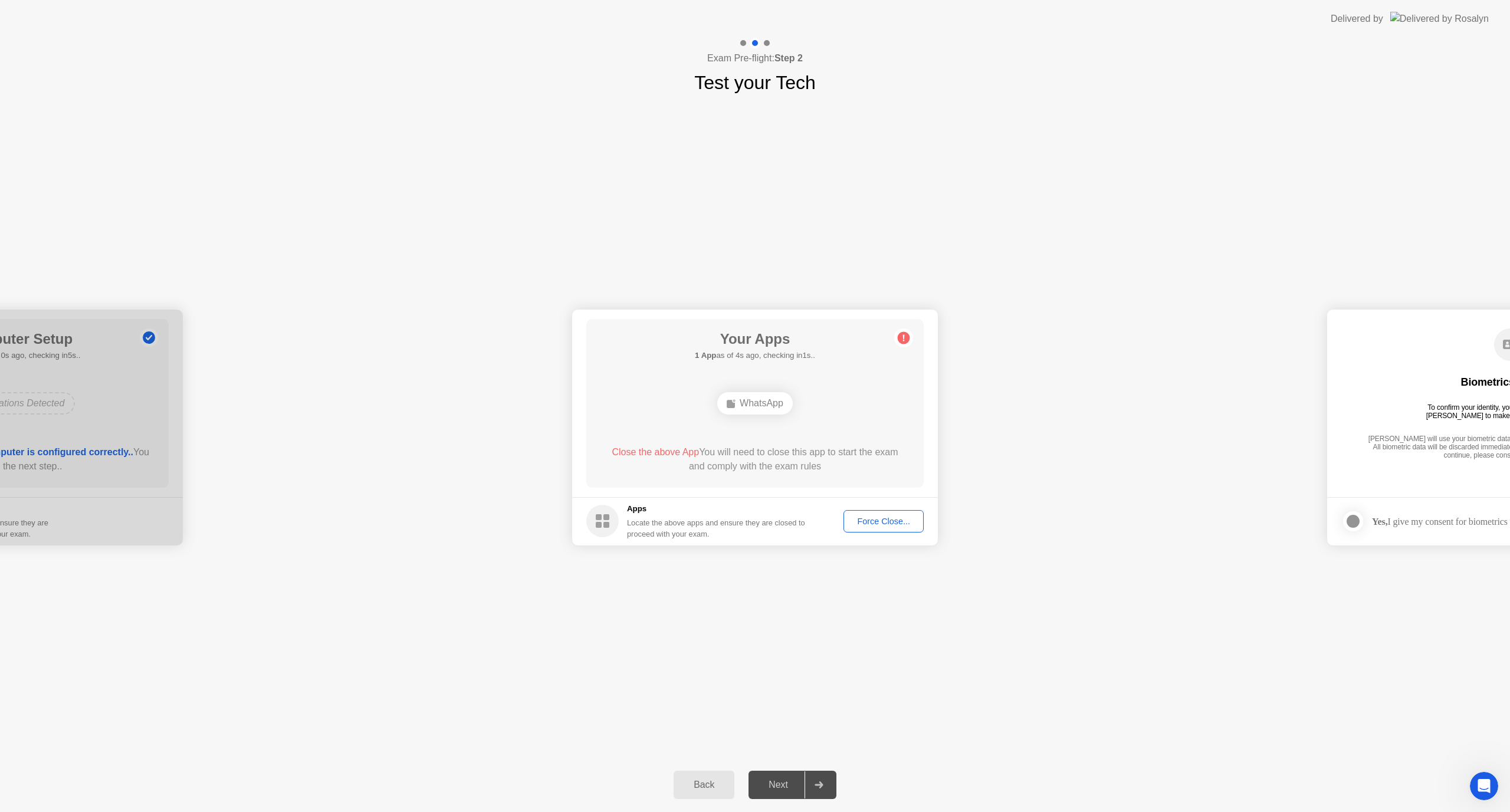
click at [771, 399] on div "WhatsApp" at bounding box center [755, 403] width 75 height 22
drag, startPoint x: 771, startPoint y: 399, endPoint x: 789, endPoint y: 440, distance: 44.8
click at [770, 399] on div "WhatsApp" at bounding box center [755, 403] width 75 height 22
click at [887, 520] on div "Force Close..." at bounding box center [883, 521] width 72 height 9
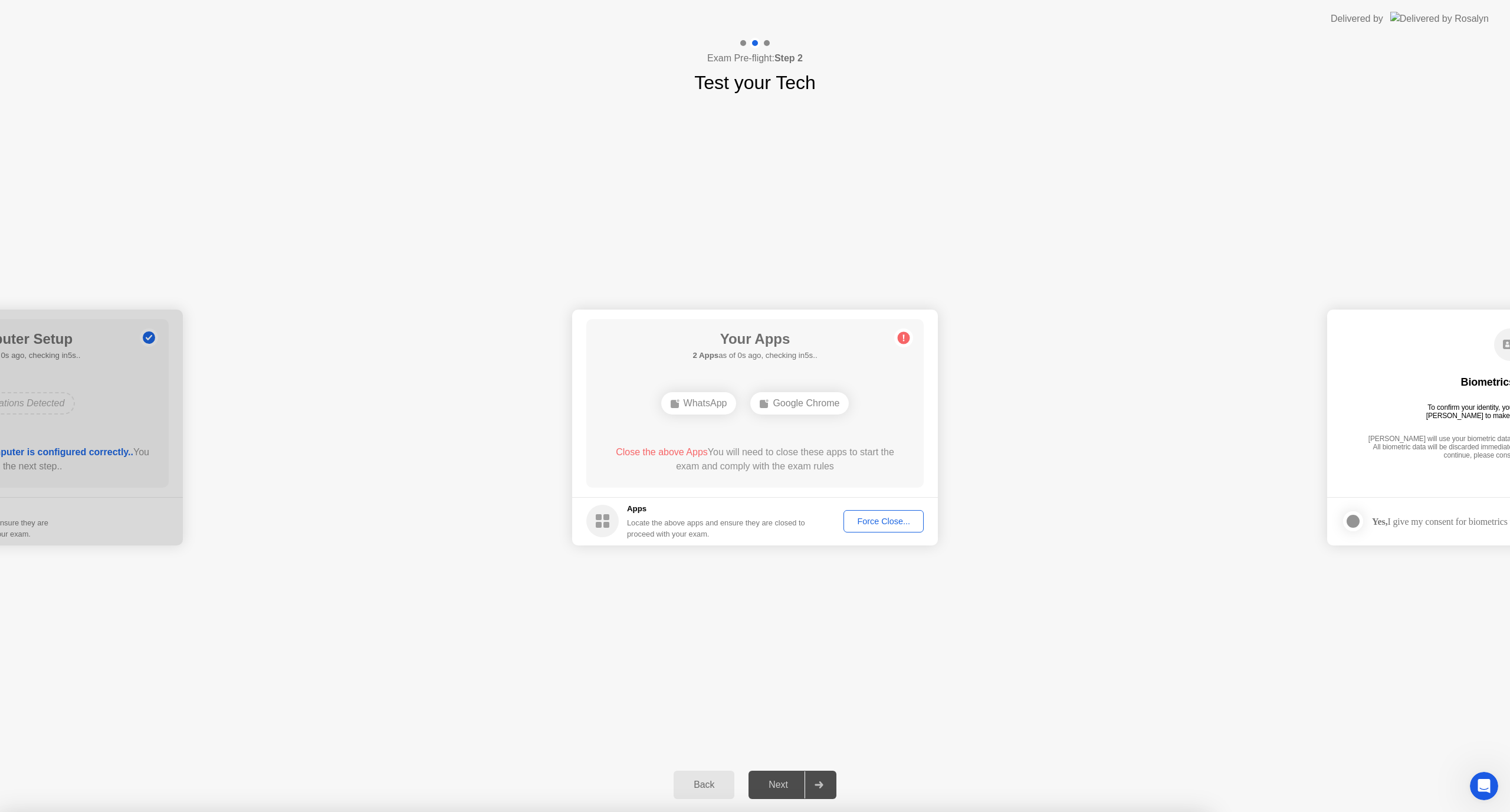
click at [888, 517] on div "Force Close..." at bounding box center [883, 521] width 72 height 9
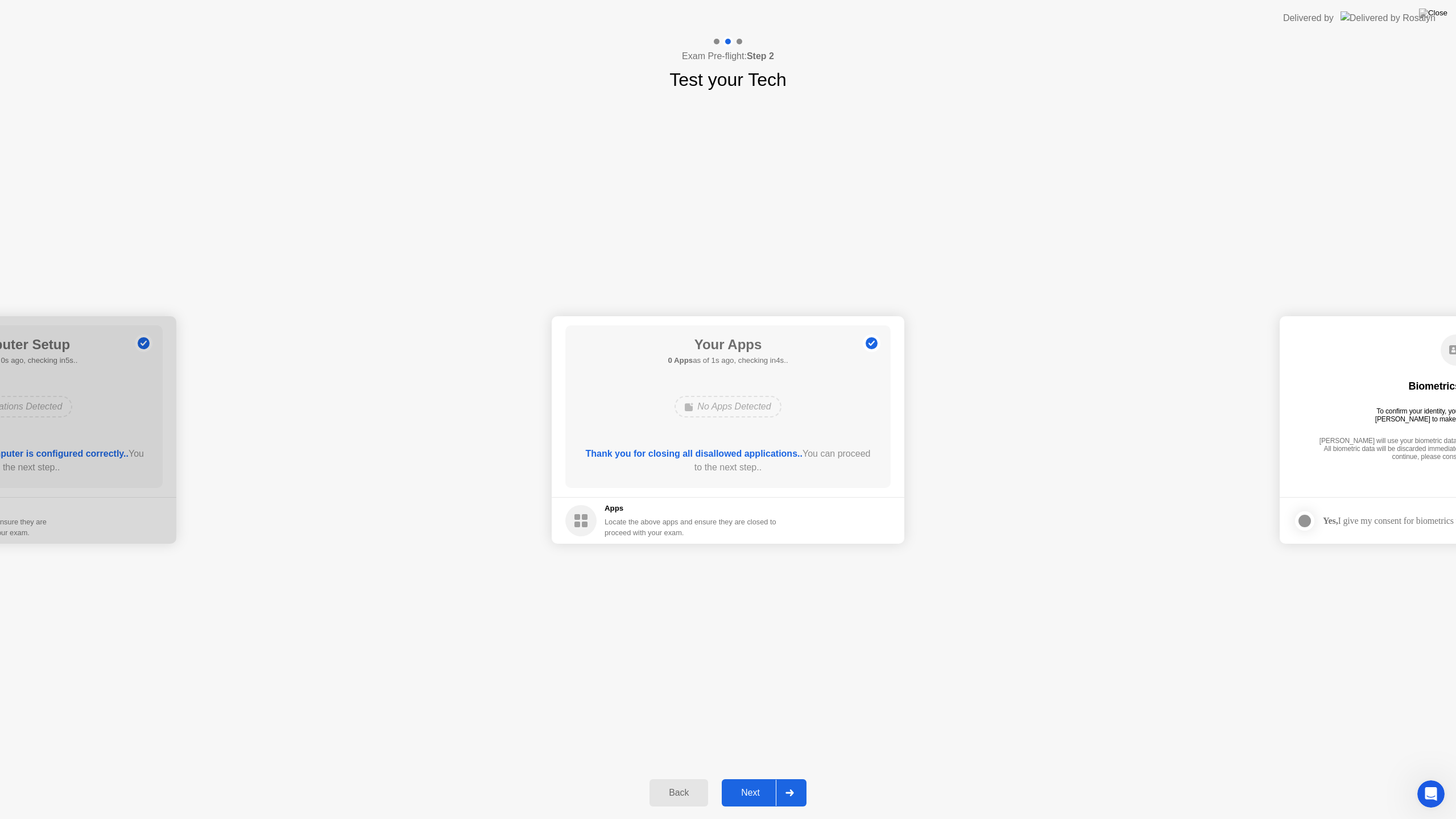
click at [758, 783] on div "Next" at bounding box center [750, 793] width 50 height 10
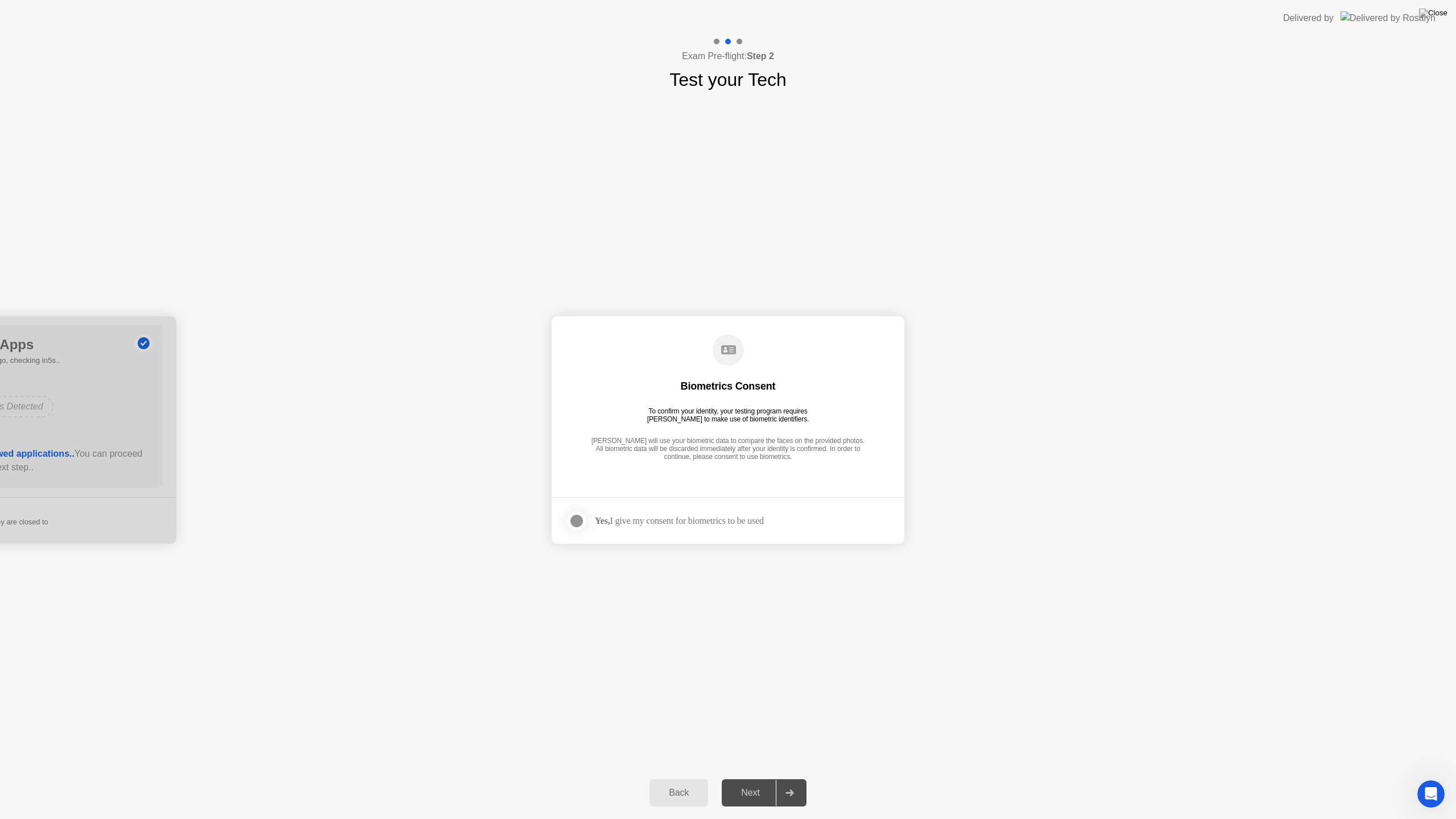
click at [575, 519] on div at bounding box center [576, 521] width 14 height 14
click at [753, 783] on div "Next" at bounding box center [750, 793] width 50 height 10
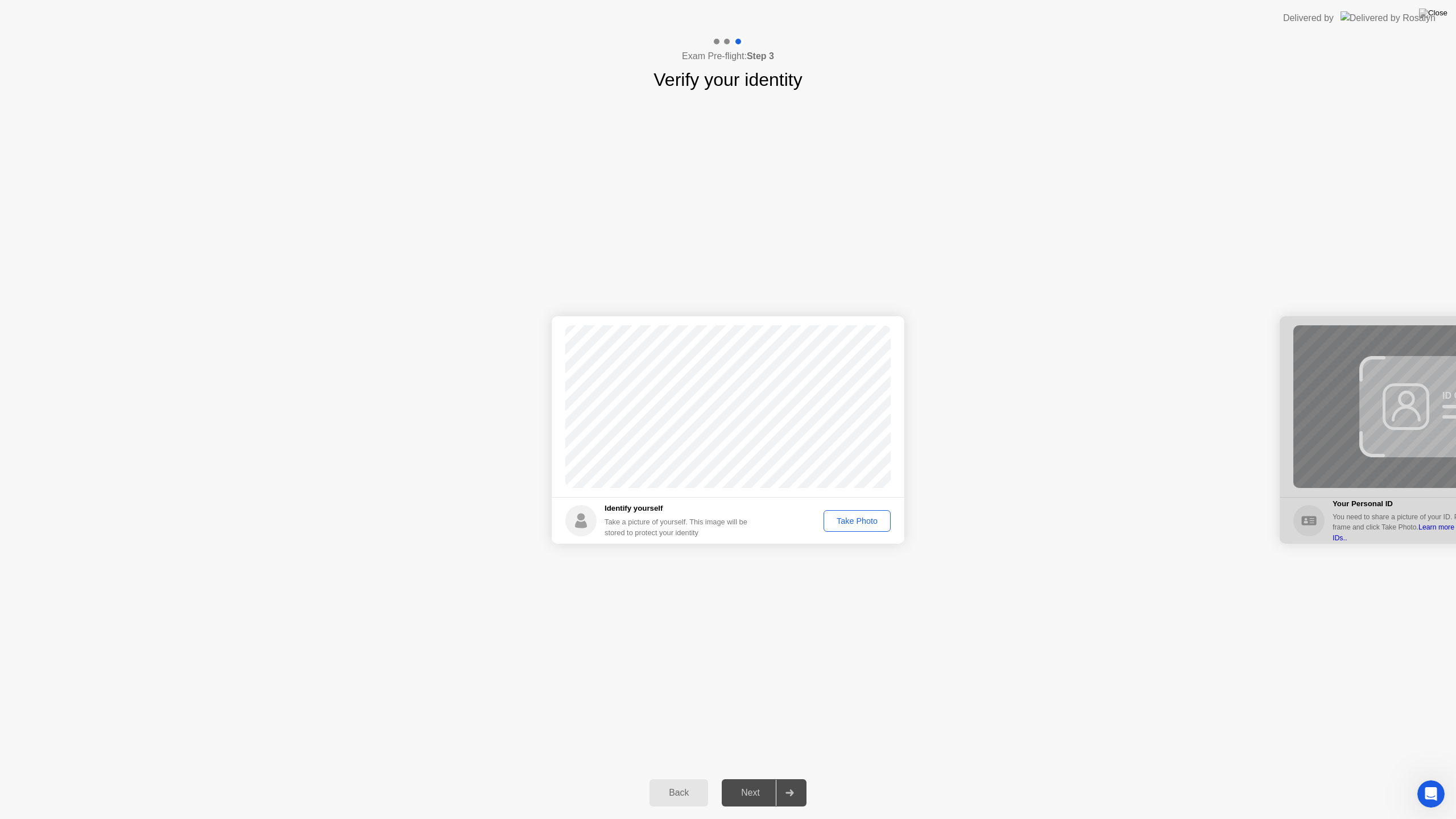
click at [864, 517] on div "Take Photo" at bounding box center [857, 520] width 59 height 9
click at [769, 783] on div "Next" at bounding box center [750, 793] width 50 height 10
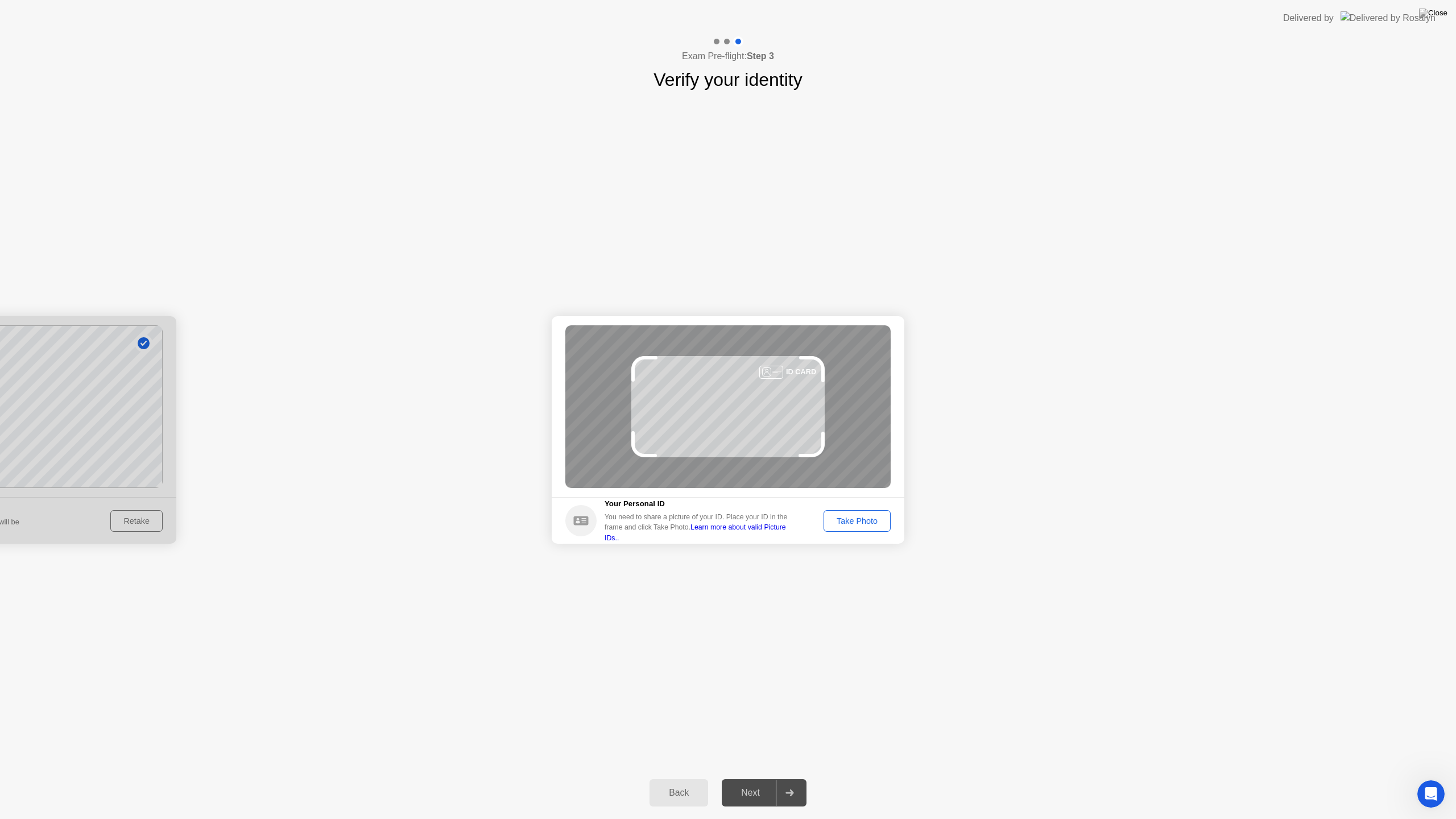
click at [848, 519] on div "Take Photo" at bounding box center [857, 520] width 59 height 9
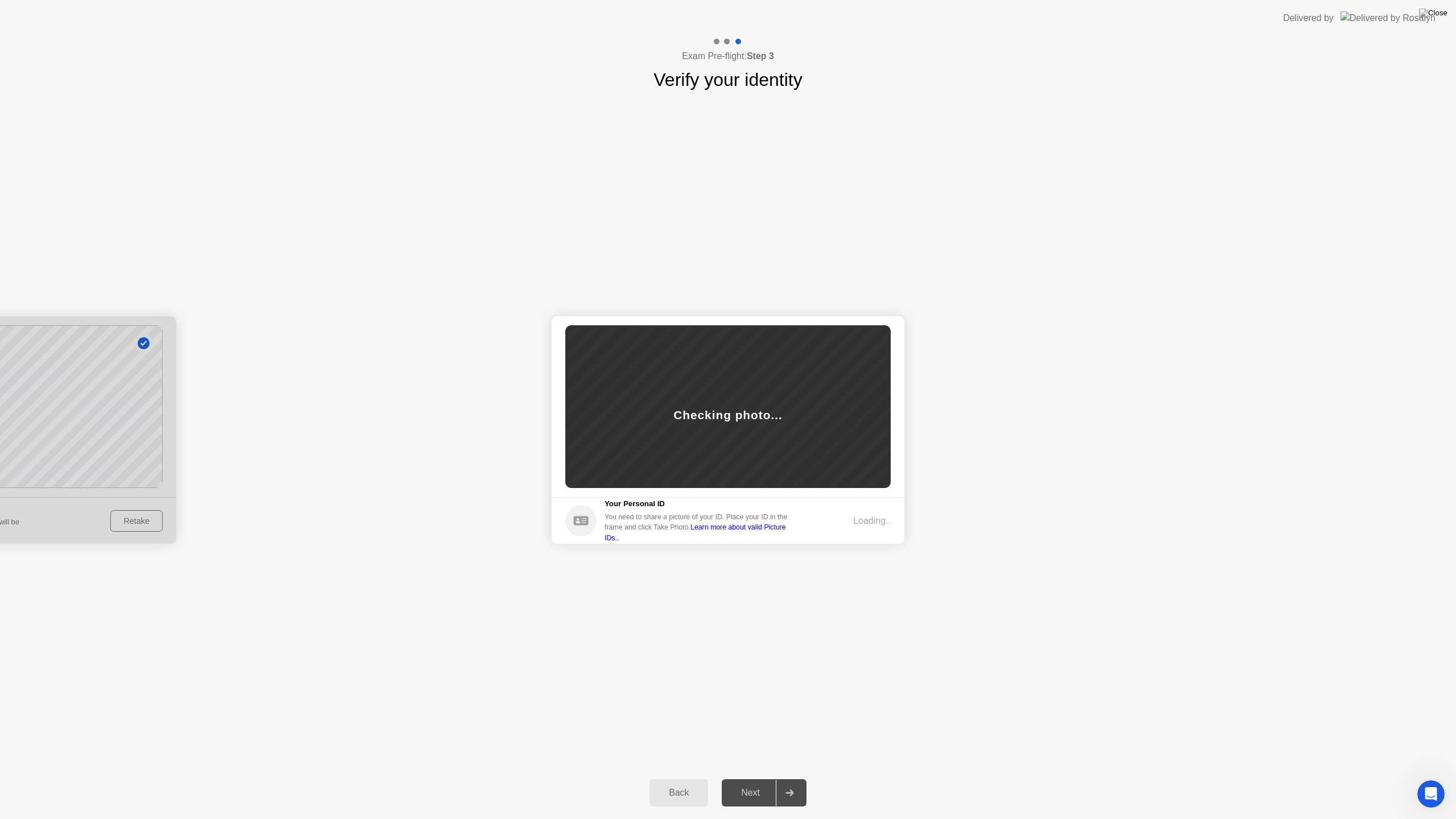
drag, startPoint x: 135, startPoint y: 424, endPoint x: 285, endPoint y: 421, distance: 150.0
click at [695, 783] on div "Back" at bounding box center [679, 793] width 52 height 10
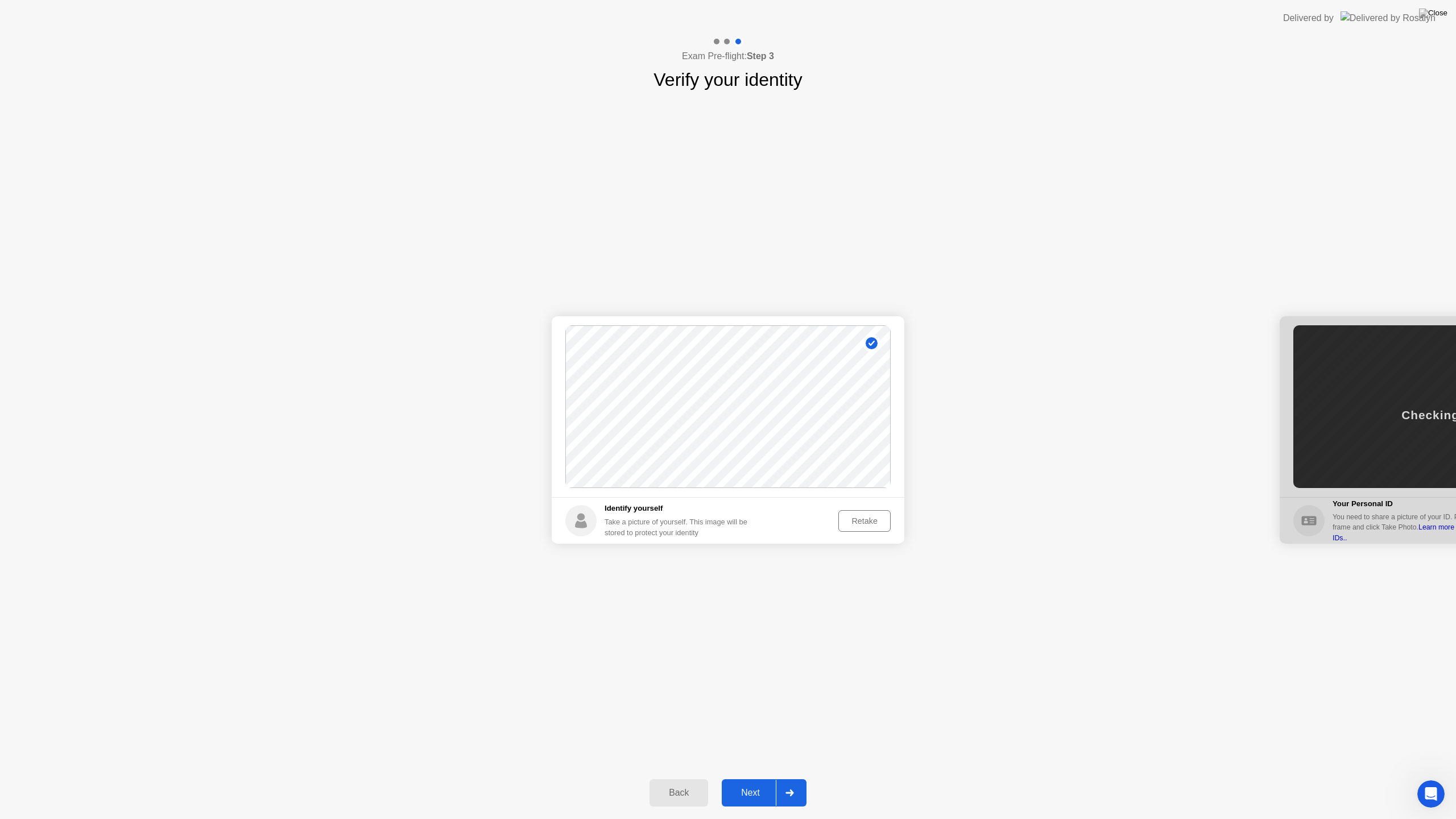
click at [797, 783] on div at bounding box center [789, 793] width 27 height 26
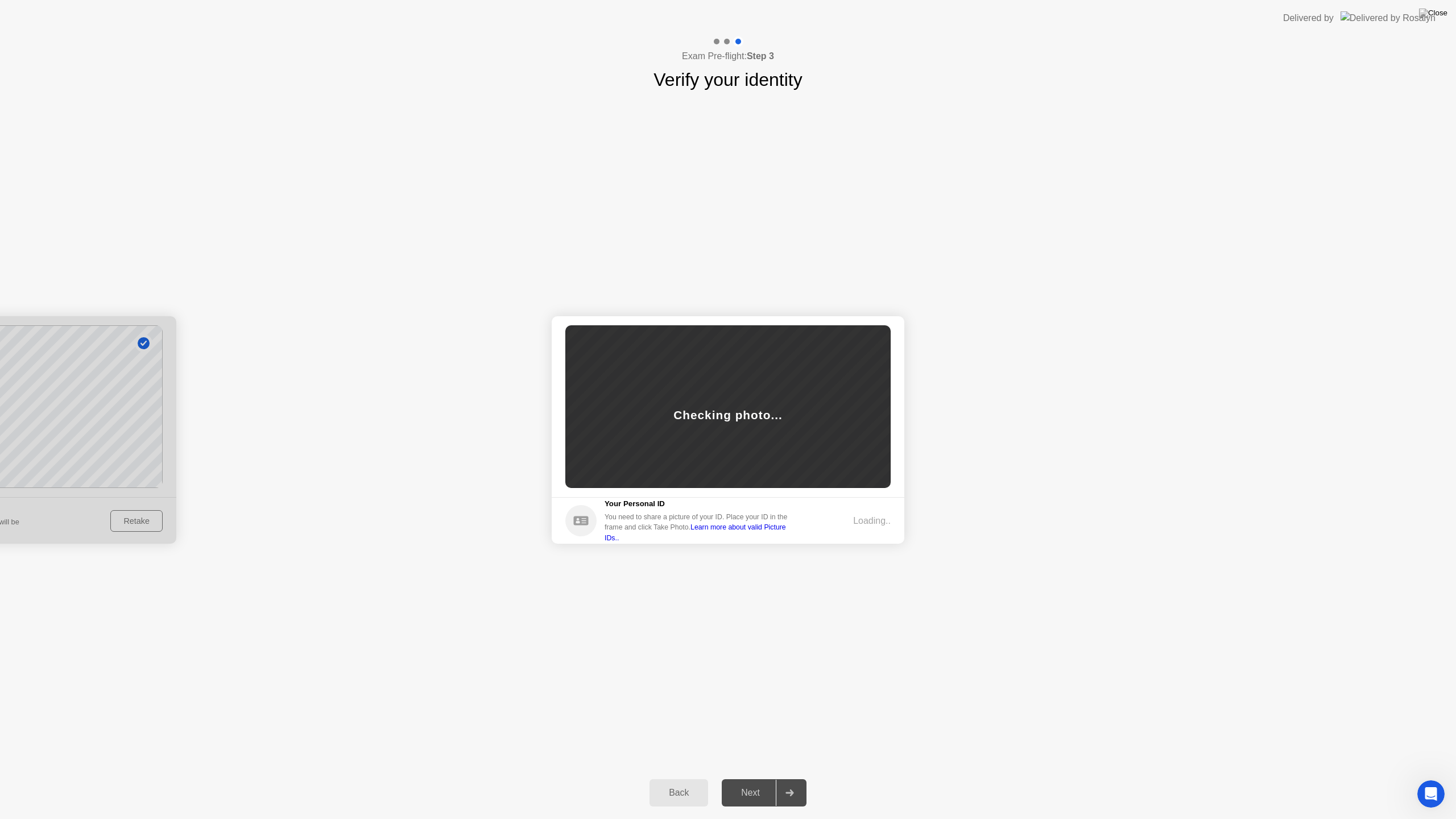
click at [876, 525] on div "Loading.." at bounding box center [872, 521] width 38 height 14
click at [786, 534] on link "Learn more about valid Picture IDs.." at bounding box center [695, 533] width 181 height 18
click at [571, 522] on circle at bounding box center [581, 521] width 31 height 31
click at [869, 521] on div "Loading.." at bounding box center [872, 521] width 38 height 14
click at [588, 523] on icon at bounding box center [580, 520] width 15 height 9
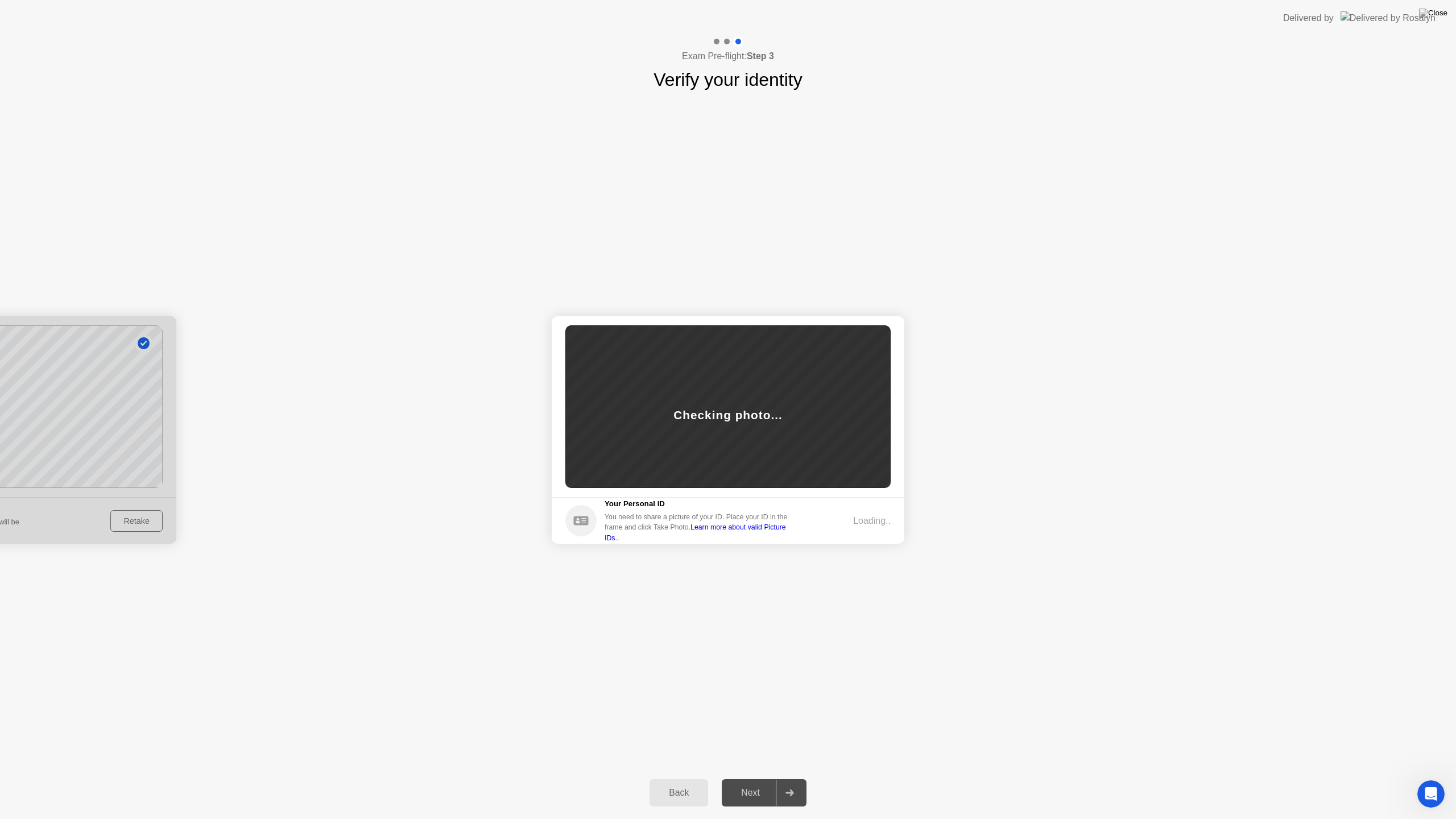
click at [138, 523] on div at bounding box center [0, 431] width 353 height 228
click at [683, 783] on div "Back" at bounding box center [679, 793] width 52 height 10
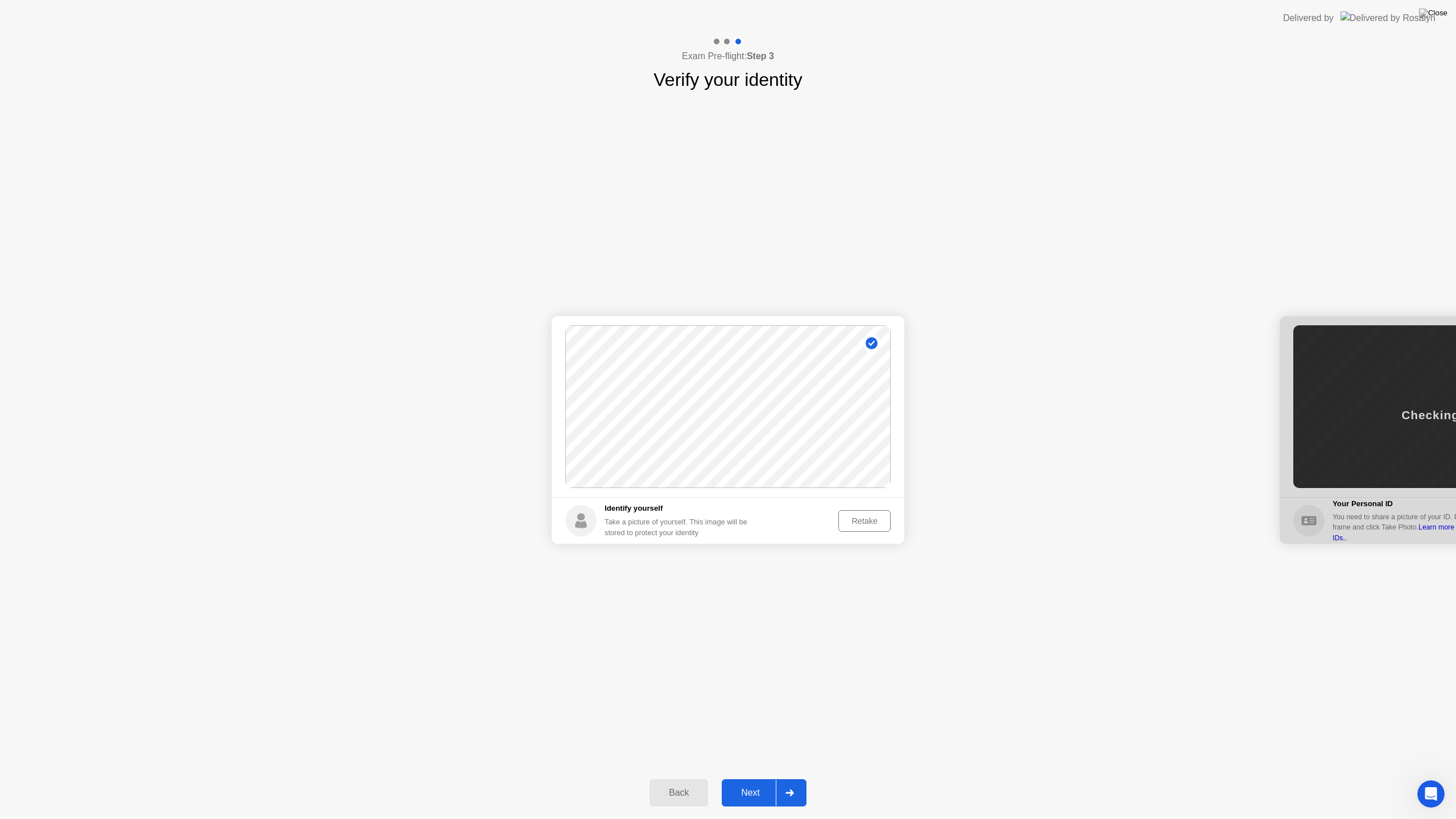
click at [877, 522] on div "Retake" at bounding box center [865, 520] width 45 height 9
click at [867, 516] on div "Take Photo" at bounding box center [857, 520] width 59 height 9
click at [873, 522] on div "Retake" at bounding box center [865, 520] width 45 height 9
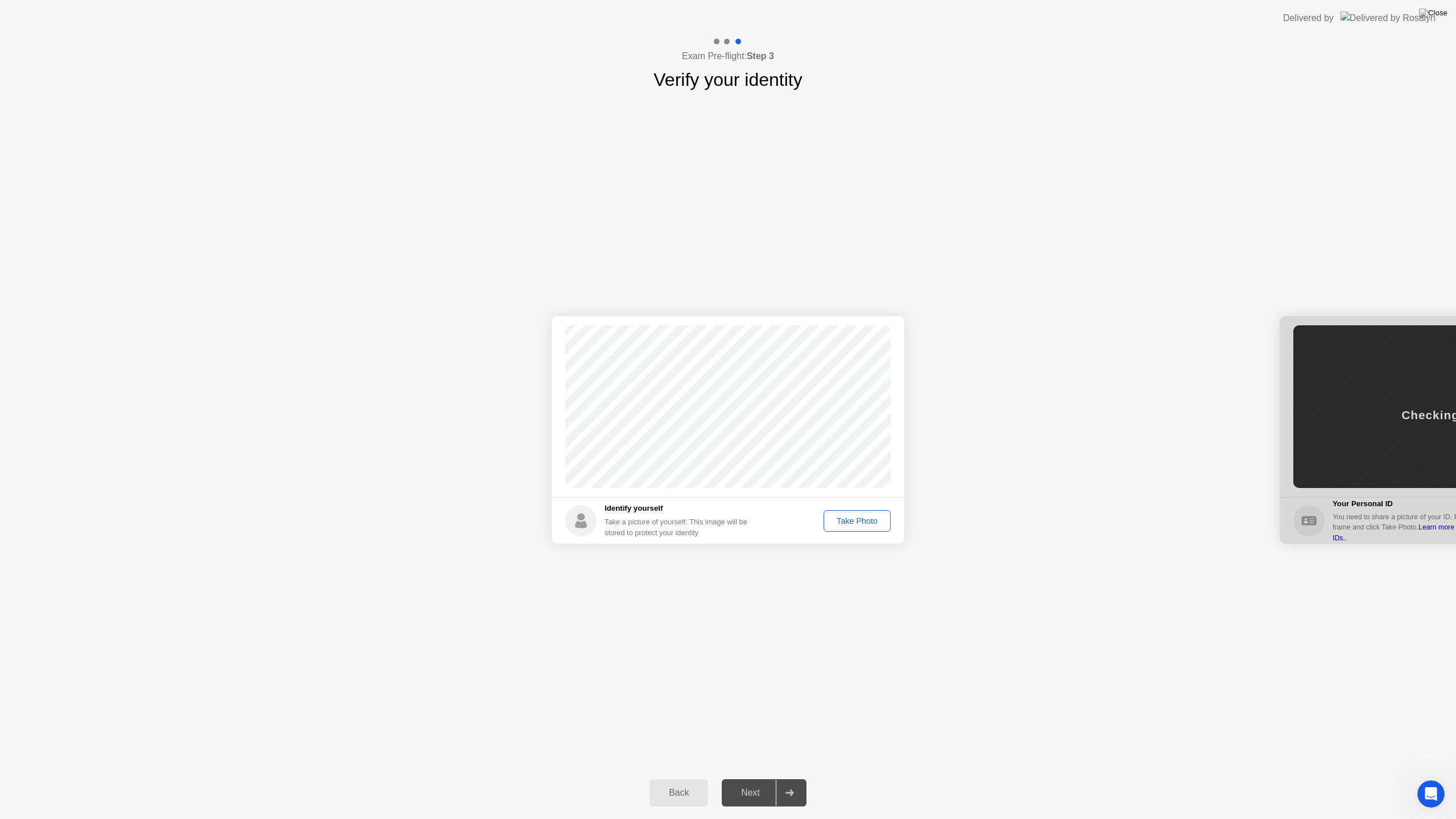
click at [863, 509] on footer "Identify yourself Take a picture of yourself. This image will be stored to prot…" at bounding box center [728, 520] width 353 height 47
click at [870, 520] on div "Take Photo" at bounding box center [857, 520] width 59 height 9
click at [866, 519] on div "Retake" at bounding box center [865, 520] width 45 height 9
click at [850, 648] on div "Success Photo is correctly taken Identify yourself Take a picture of yourself. …" at bounding box center [728, 430] width 1456 height 674
click at [869, 523] on div "Take Photo" at bounding box center [857, 520] width 59 height 9
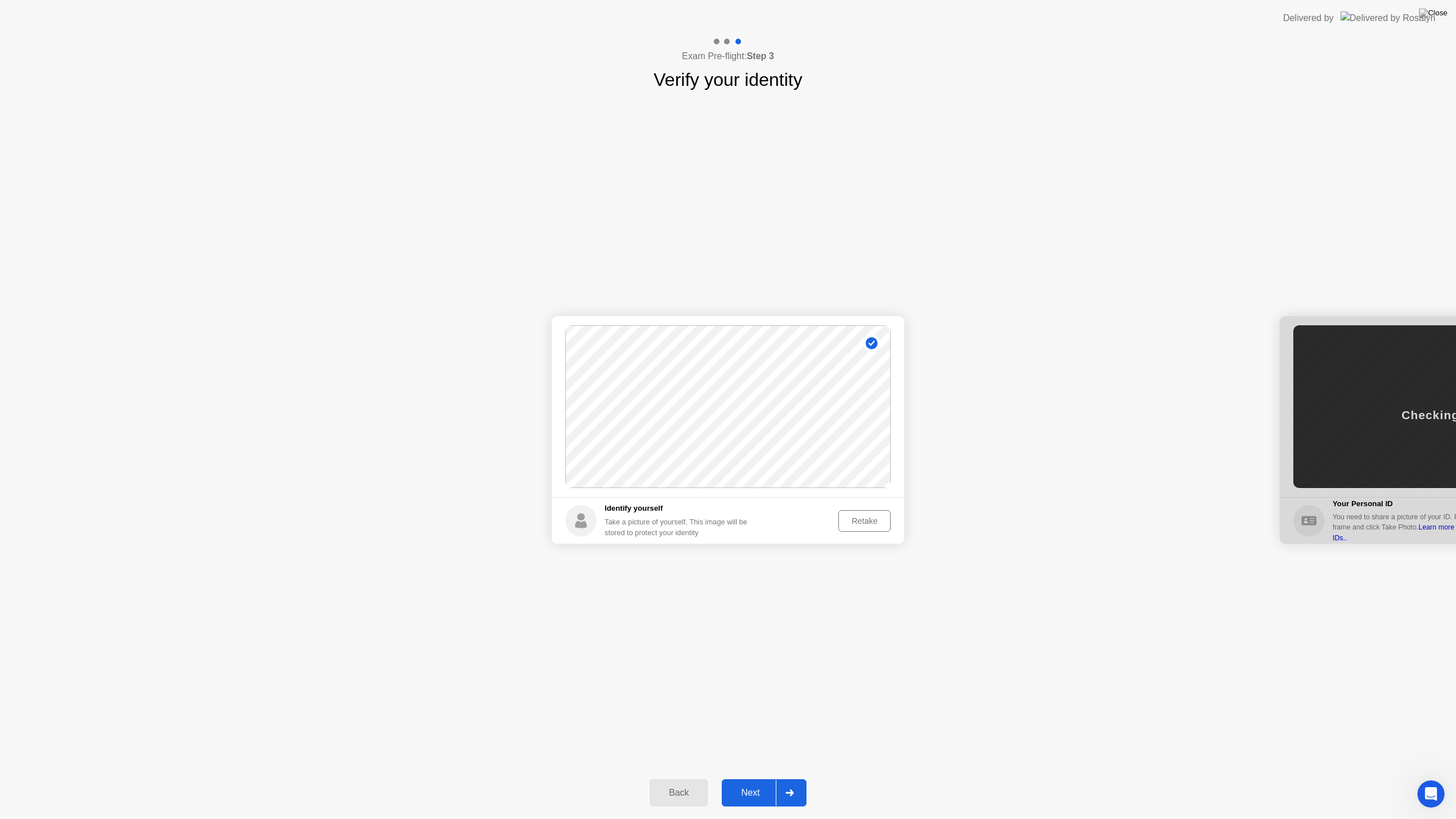
click at [857, 521] on div "Retake" at bounding box center [865, 520] width 45 height 9
click at [871, 496] on main "Success Photo is correctly taken" at bounding box center [728, 407] width 353 height 181
click at [865, 513] on button "Take Photo" at bounding box center [857, 521] width 67 height 21
click at [865, 521] on div "Retake" at bounding box center [865, 520] width 45 height 9
click at [876, 506] on footer "Identify yourself Take a picture of yourself. This image will be stored to prot…" at bounding box center [728, 520] width 353 height 47
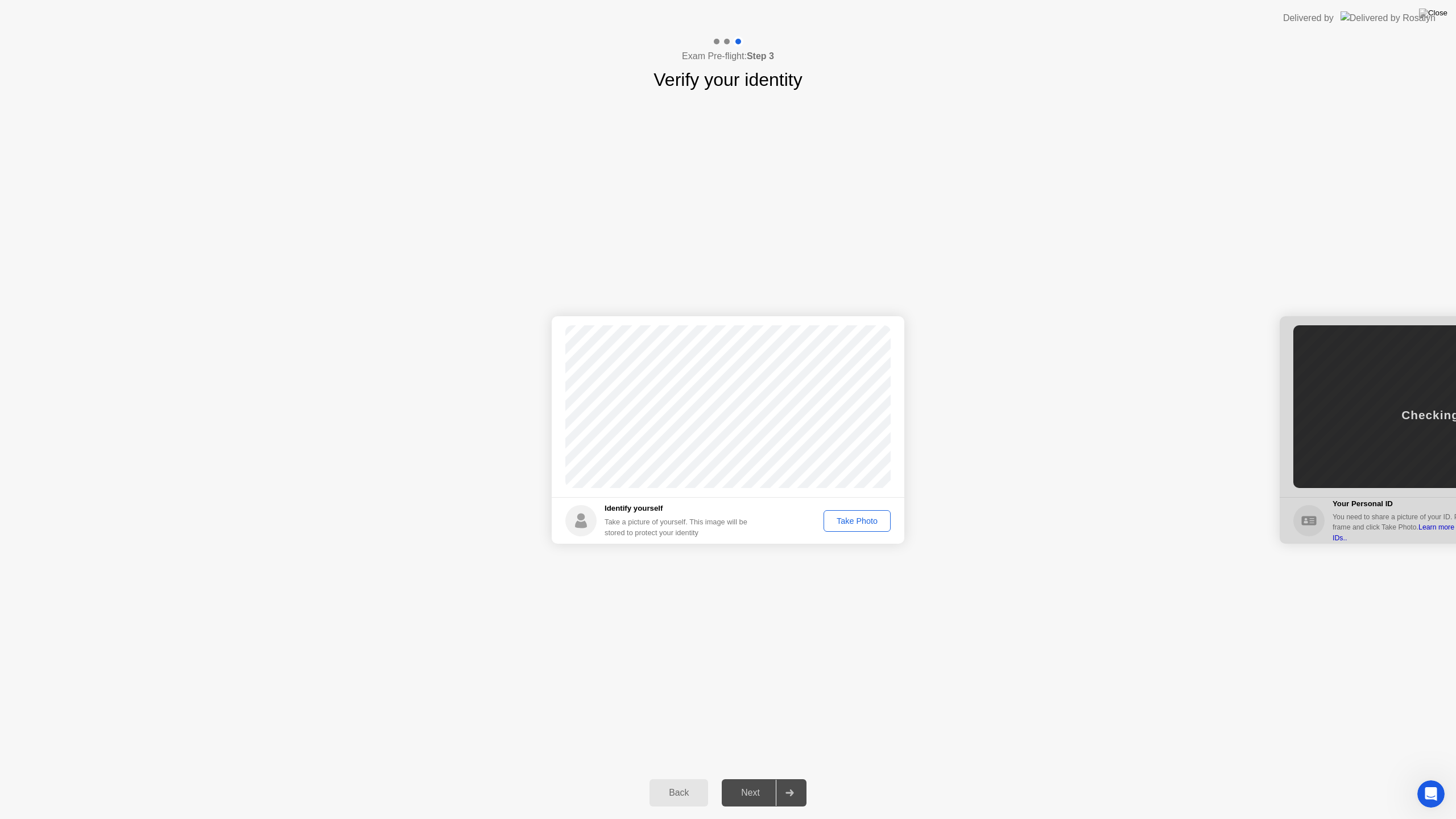
click at [854, 511] on button "Take Photo" at bounding box center [857, 521] width 67 height 21
click at [855, 518] on div "Retake" at bounding box center [865, 520] width 45 height 9
click at [862, 524] on div "Take Photo" at bounding box center [857, 520] width 59 height 9
click at [857, 518] on div "Retake" at bounding box center [865, 520] width 45 height 9
click at [857, 506] on footer "Identify yourself Take a picture of yourself. This image will be stored to prot…" at bounding box center [728, 520] width 353 height 47
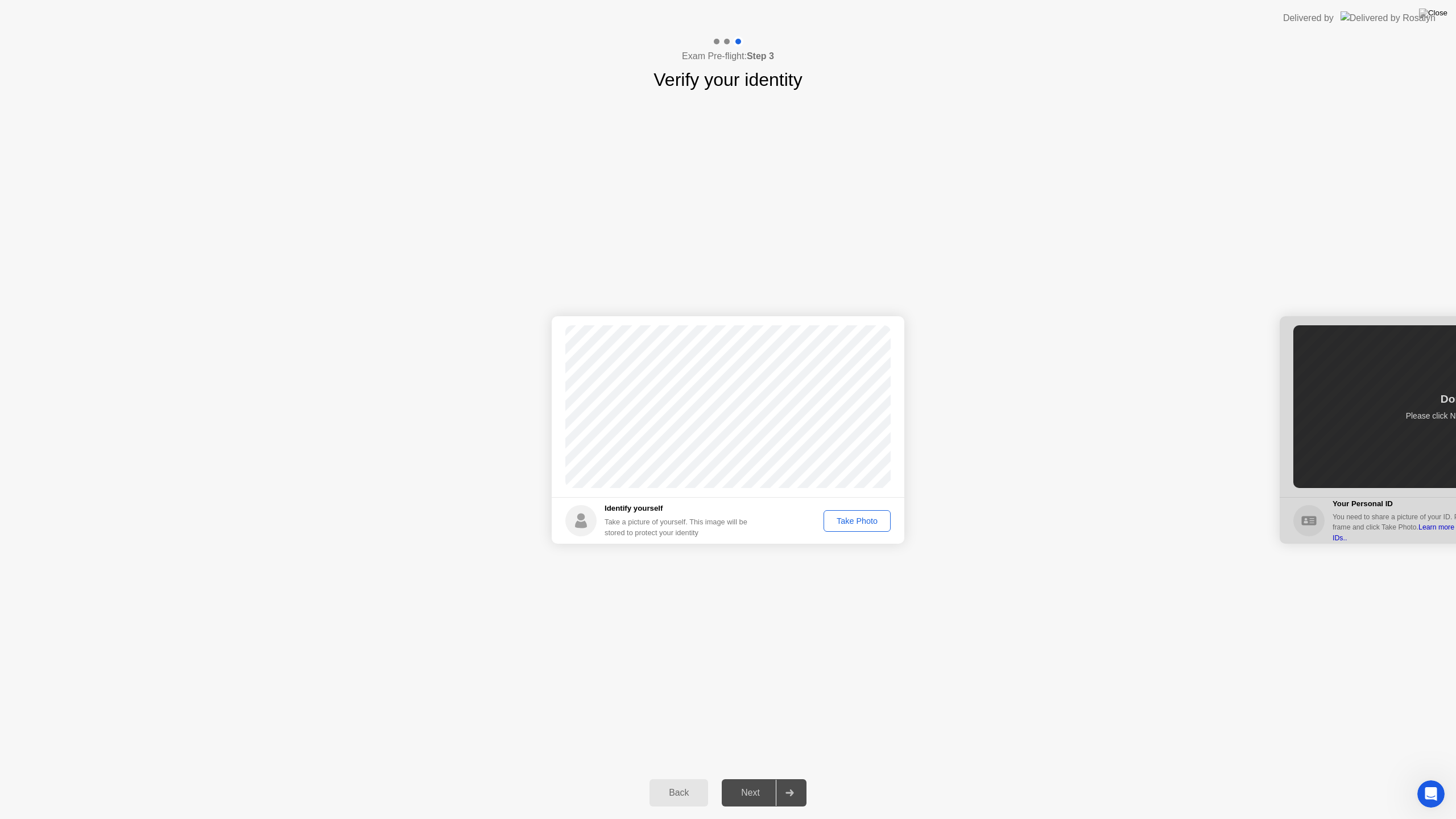
click at [852, 518] on div "Take Photo" at bounding box center [857, 520] width 59 height 9
click at [876, 520] on div "Retake" at bounding box center [865, 520] width 45 height 9
click at [847, 518] on div "Take Photo" at bounding box center [857, 520] width 59 height 9
drag, startPoint x: 850, startPoint y: 535, endPoint x: 862, endPoint y: 522, distance: 17.7
click at [849, 534] on footer "Identify yourself Take a picture of yourself. This image will be stored to prot…" at bounding box center [728, 520] width 353 height 47
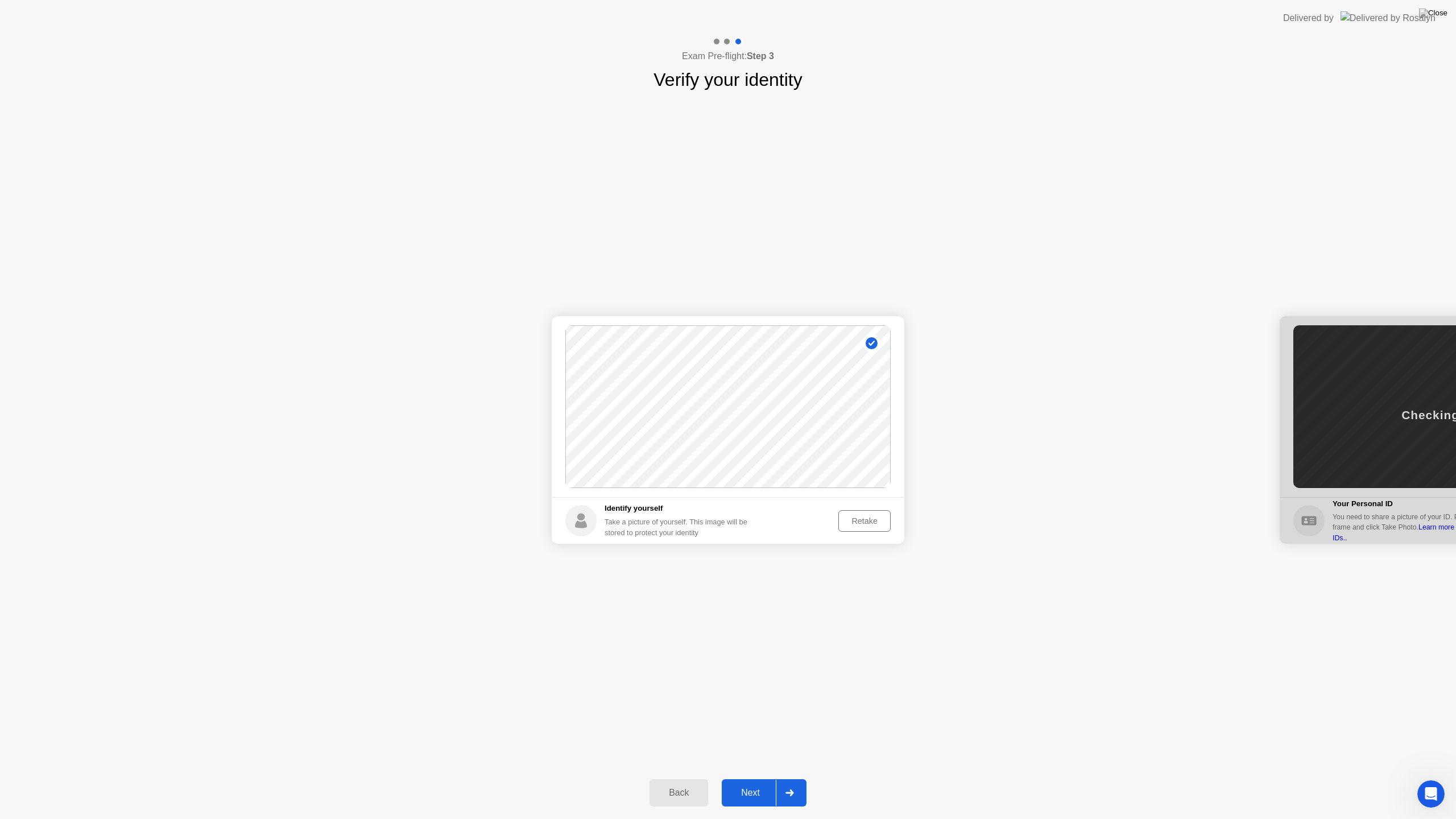
click at [865, 520] on div "Retake" at bounding box center [865, 520] width 45 height 9
click at [872, 517] on div "Take Photo" at bounding box center [857, 520] width 59 height 9
click at [865, 528] on button "Retake" at bounding box center [864, 521] width 52 height 21
click at [876, 513] on button "Take Photo" at bounding box center [857, 521] width 67 height 21
click at [868, 523] on div "Retake" at bounding box center [865, 520] width 45 height 9
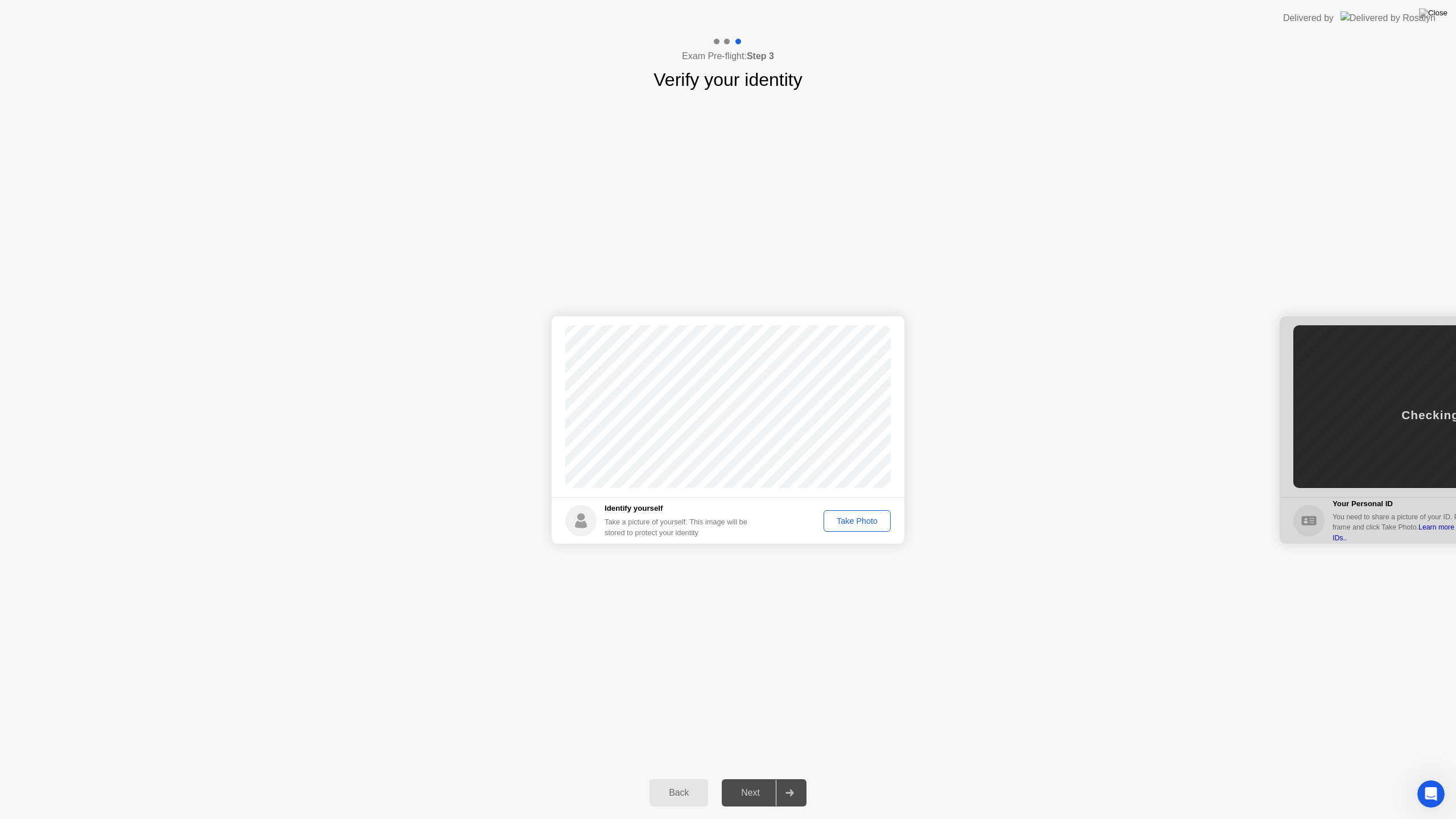
click at [870, 511] on button "Take Photo" at bounding box center [857, 521] width 67 height 21
click at [864, 518] on div "Retake" at bounding box center [865, 520] width 45 height 9
click at [865, 518] on div "Take Photo" at bounding box center [857, 520] width 59 height 9
click at [864, 521] on div "Retake" at bounding box center [865, 520] width 45 height 9
click at [865, 518] on div "Take Photo" at bounding box center [857, 520] width 59 height 9
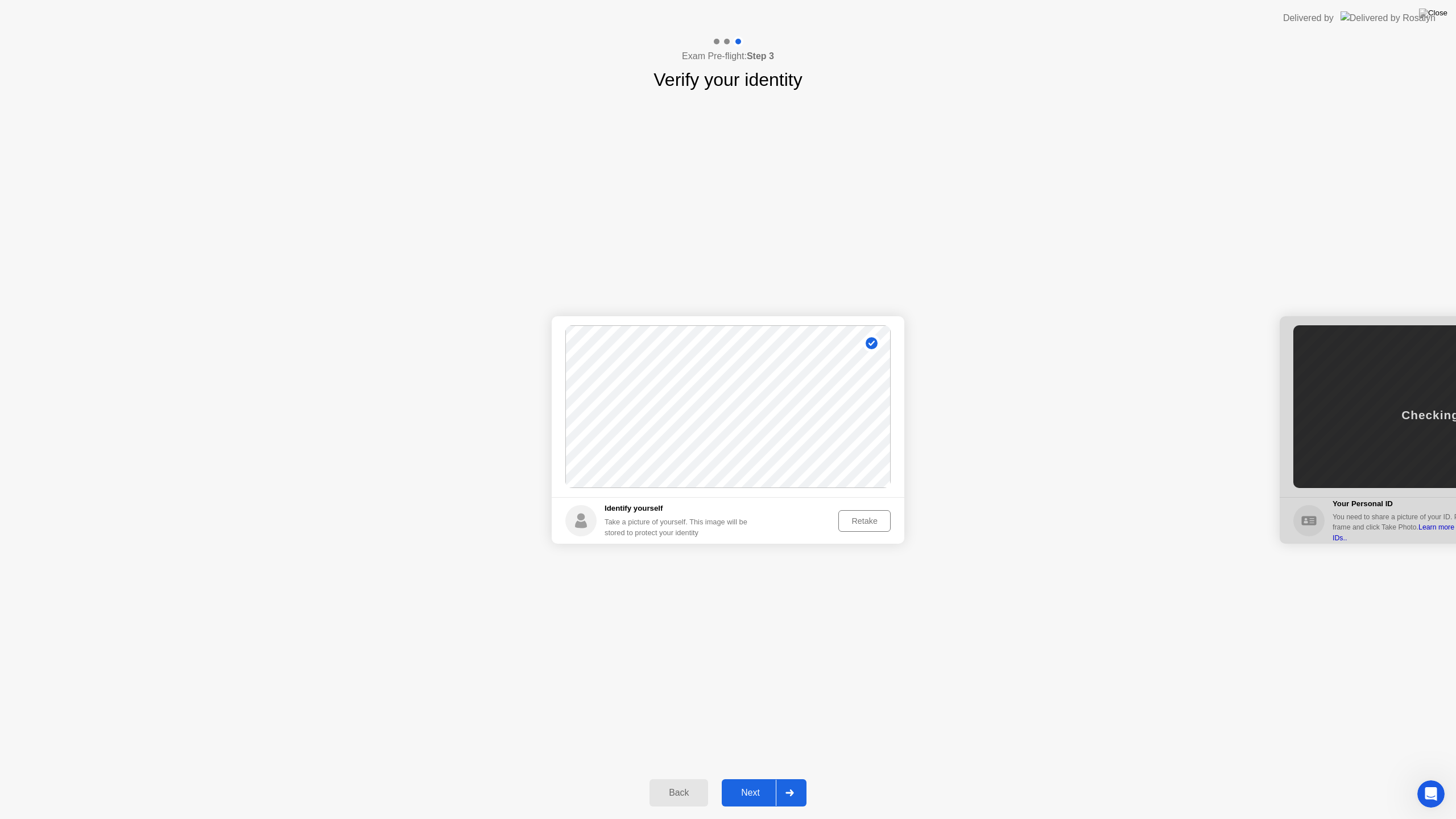
click at [862, 516] on div "Retake" at bounding box center [865, 520] width 45 height 9
click at [876, 516] on div "Take Photo" at bounding box center [857, 520] width 59 height 9
click at [873, 520] on div "Retake" at bounding box center [865, 520] width 45 height 9
click at [863, 497] on main "Success Photo is correctly taken" at bounding box center [728, 407] width 353 height 181
click at [871, 520] on div "Take Photo" at bounding box center [857, 520] width 59 height 9
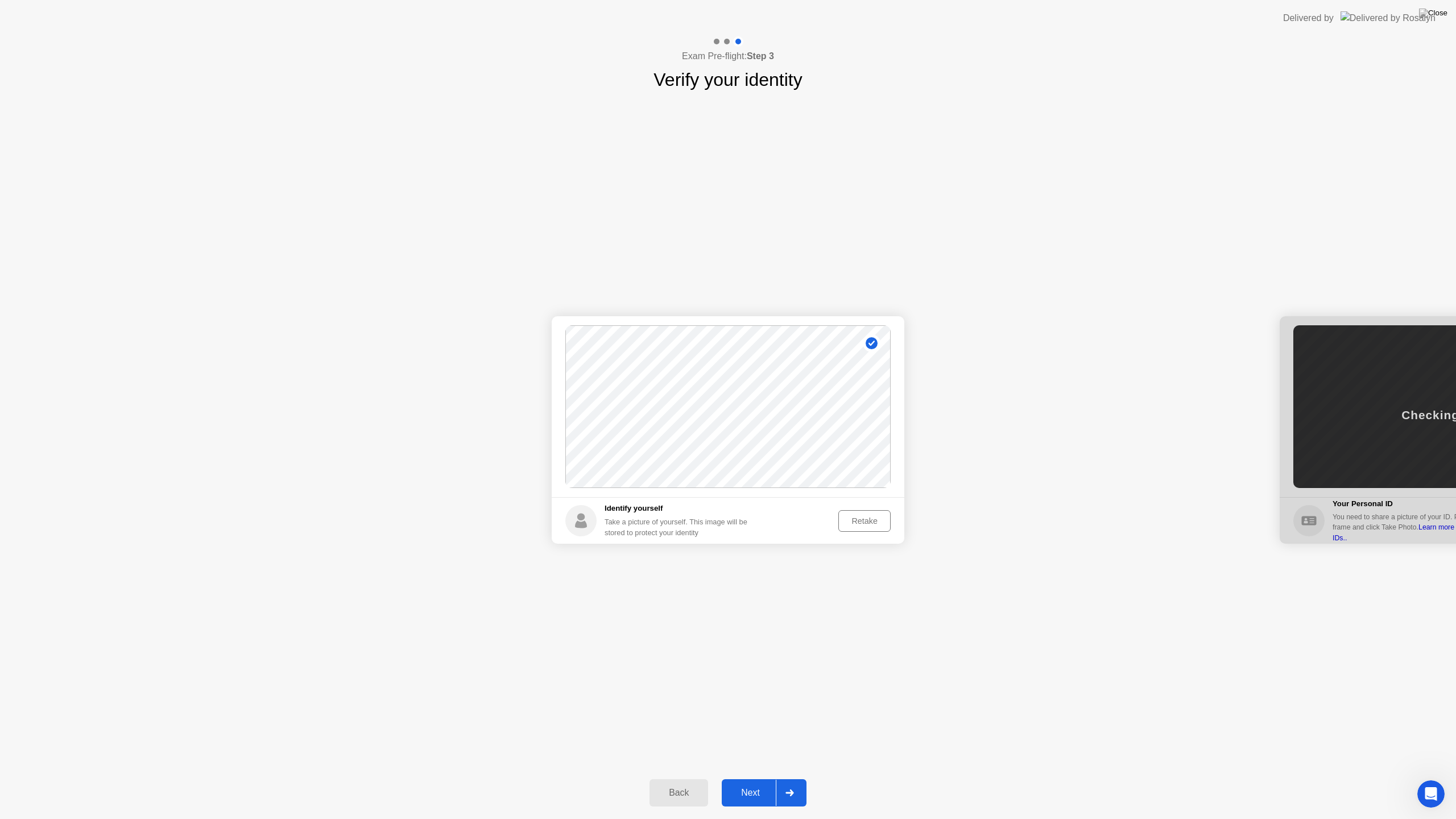
click at [765, 783] on button "Next" at bounding box center [763, 793] width 85 height 27
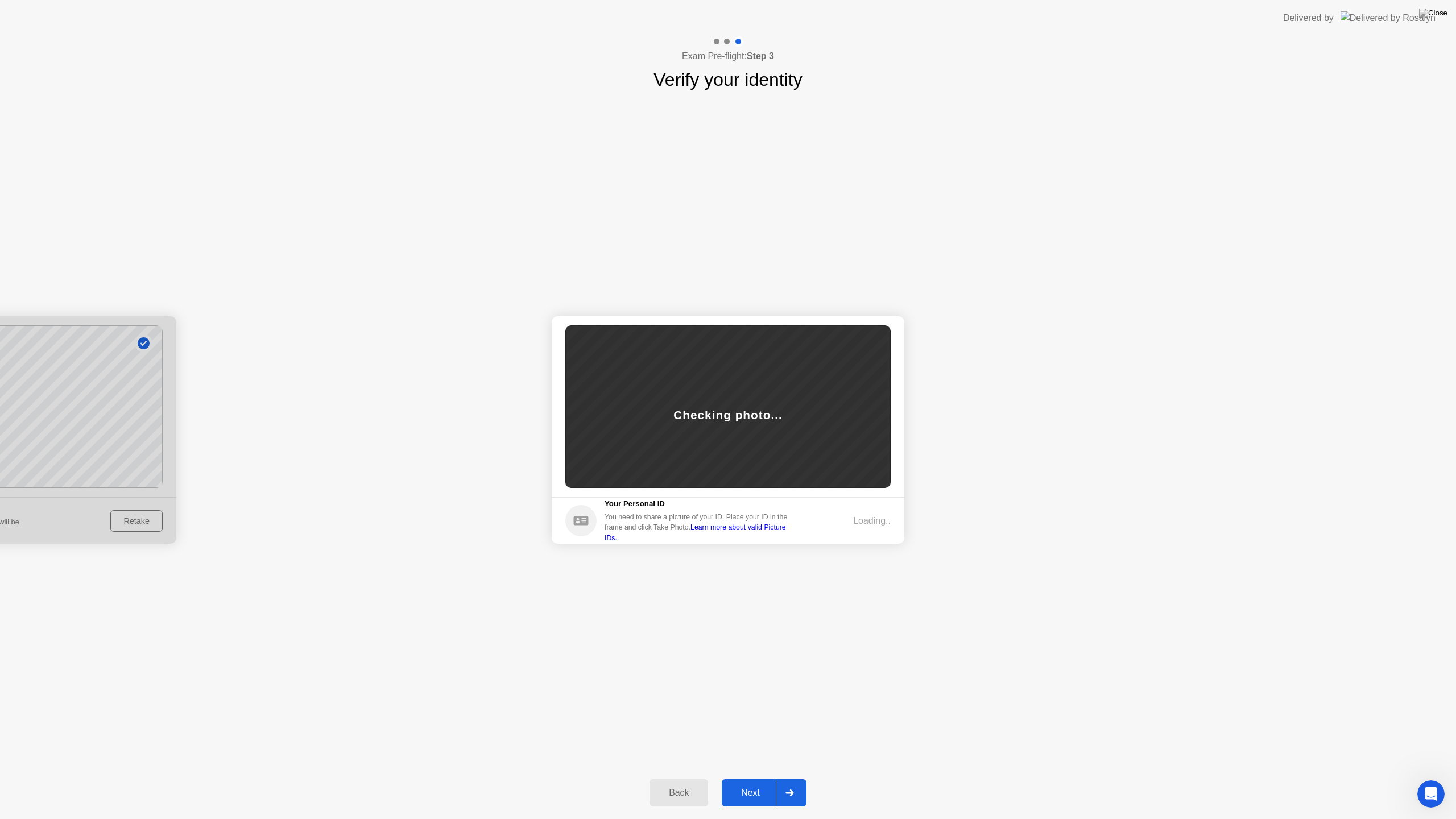
click at [853, 511] on footer "Your Personal ID You need to share a picture of your ID. Place your ID in the f…" at bounding box center [728, 520] width 353 height 47
click at [865, 527] on div "Loading.." at bounding box center [872, 521] width 38 height 14
click at [755, 783] on div "Next" at bounding box center [750, 793] width 50 height 10
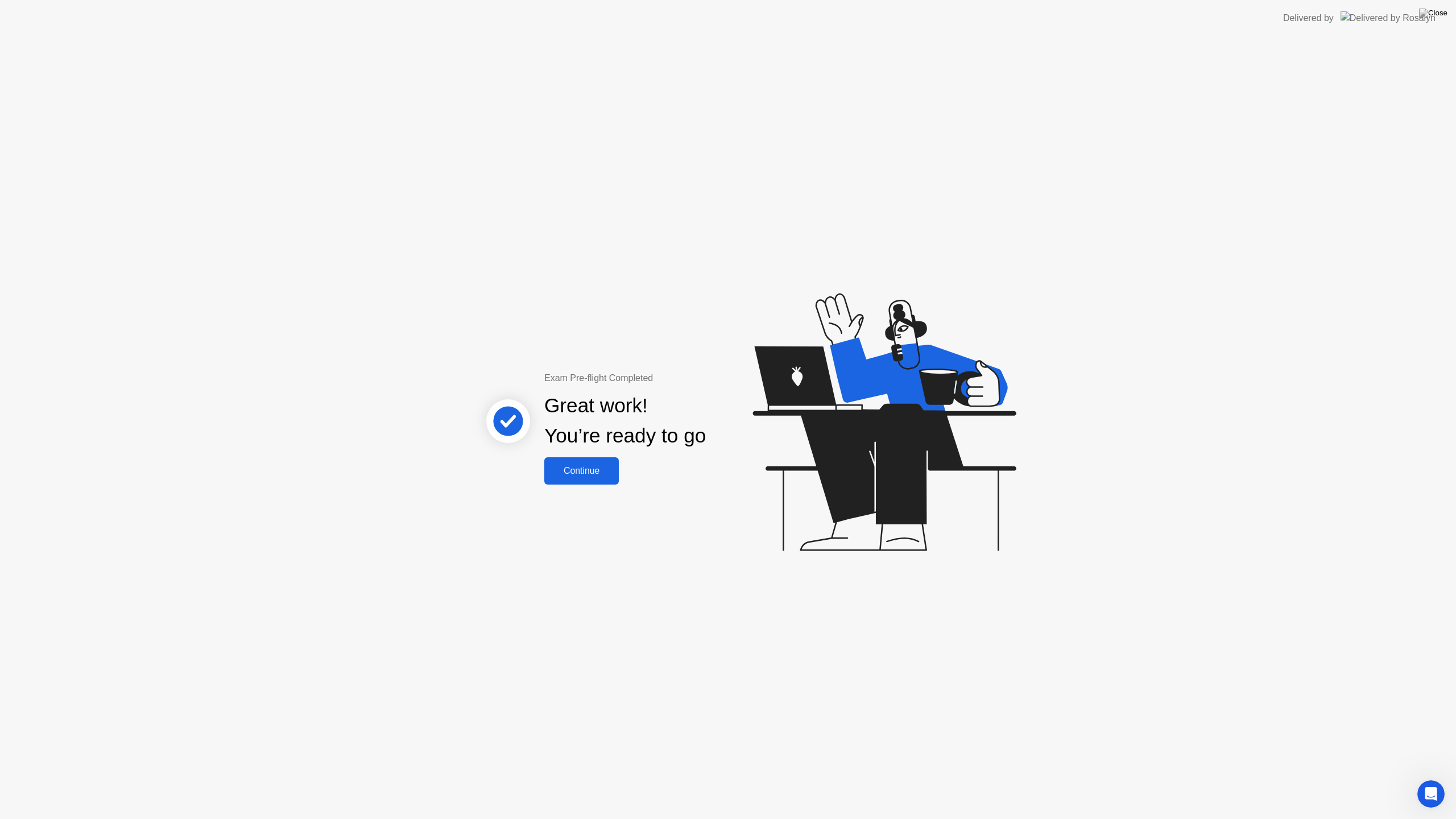
click at [582, 469] on div "Continue" at bounding box center [581, 471] width 68 height 10
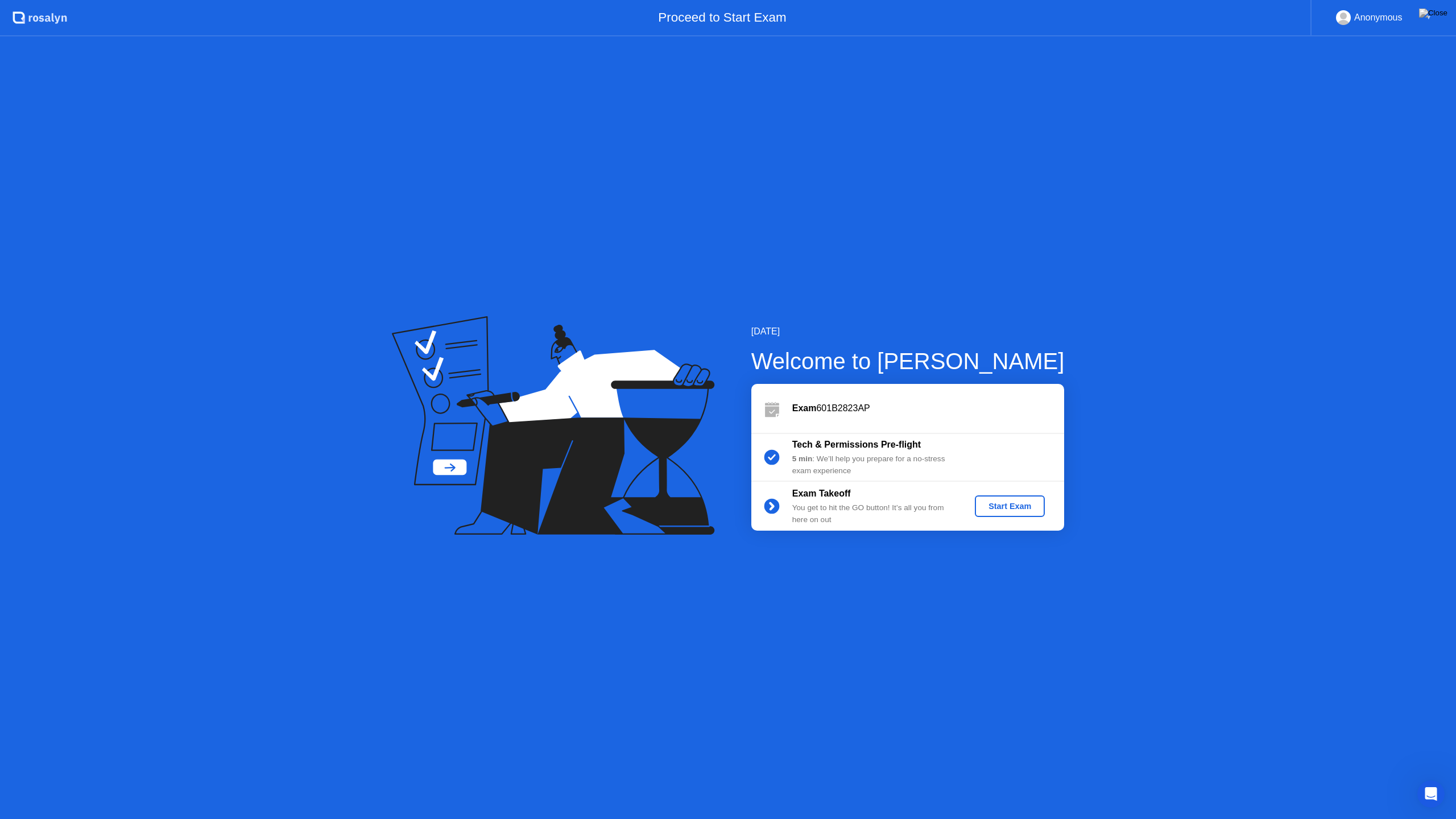
click at [998, 506] on div "Start Exam" at bounding box center [1010, 506] width 61 height 9
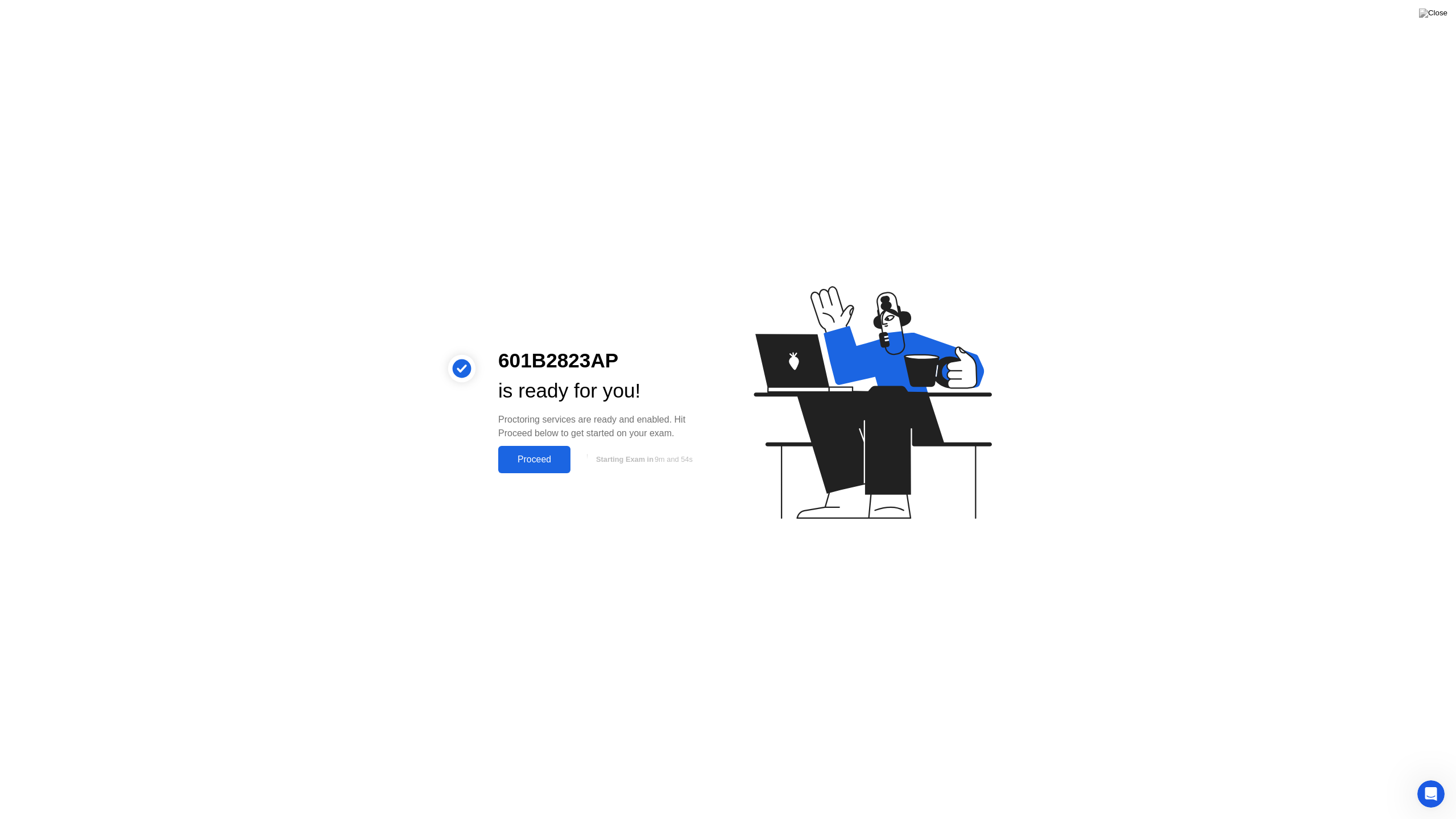
click at [549, 461] on div "Proceed" at bounding box center [533, 459] width 65 height 10
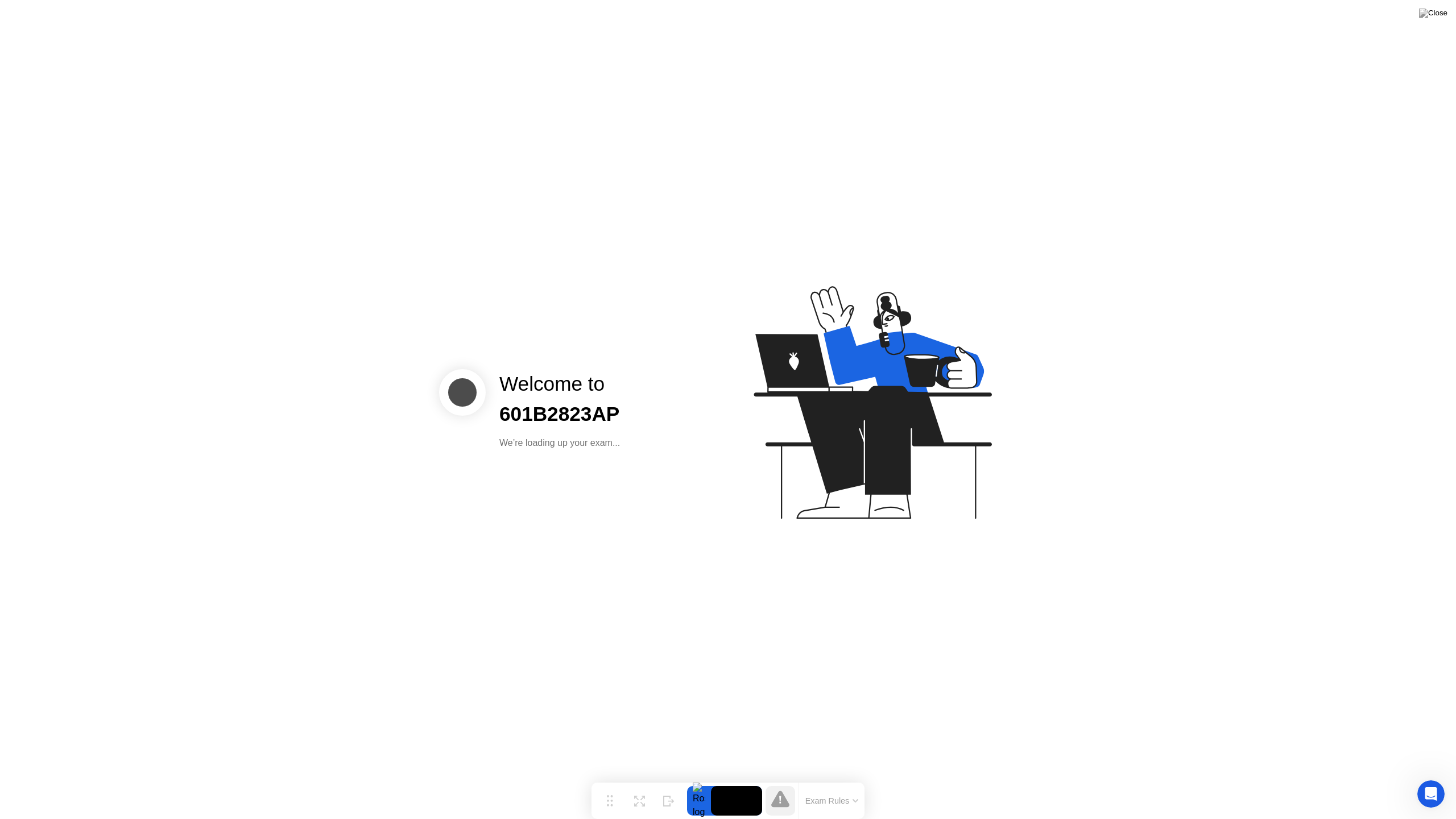
click at [744, 783] on video at bounding box center [736, 801] width 51 height 30
drag, startPoint x: 754, startPoint y: 807, endPoint x: 726, endPoint y: 806, distance: 28.0
click at [754, 783] on video at bounding box center [736, 801] width 51 height 30
click at [716, 783] on video at bounding box center [736, 801] width 51 height 30
click at [693, 783] on div at bounding box center [698, 801] width 24 height 30
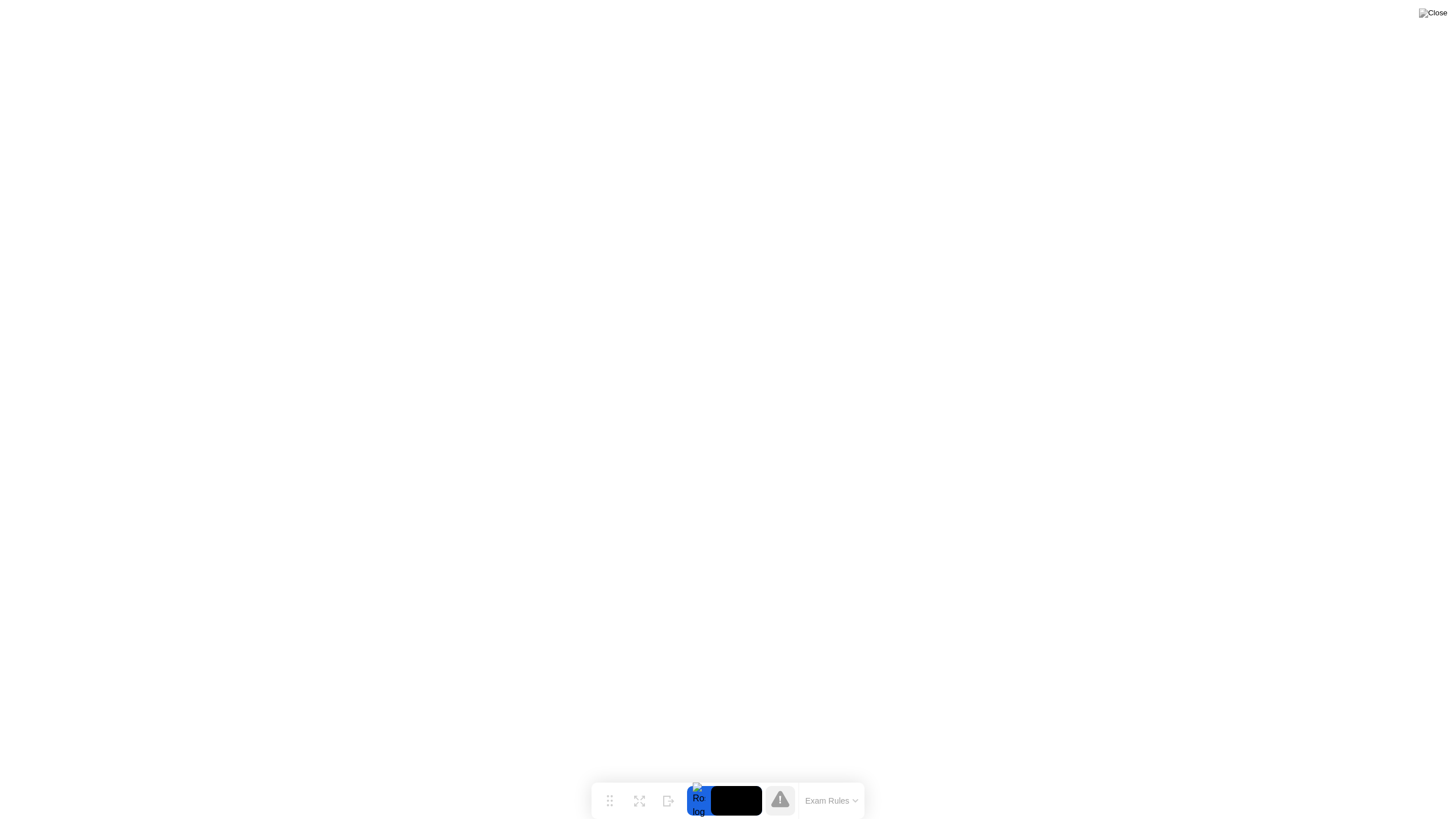
click at [828, 783] on button "Exam Rules" at bounding box center [832, 801] width 60 height 10
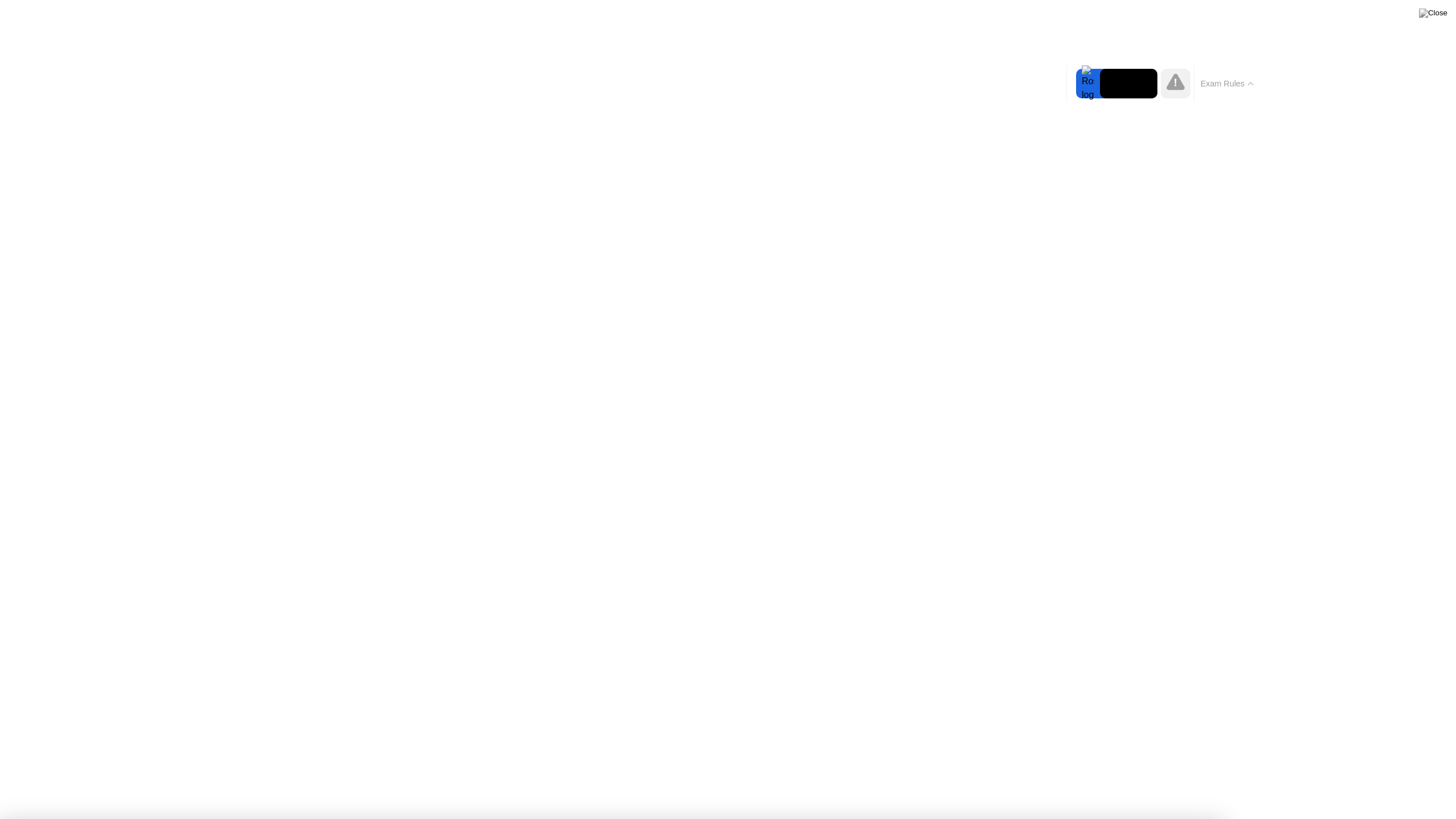
click div "Got it!"
